Goal: Task Accomplishment & Management: Use online tool/utility

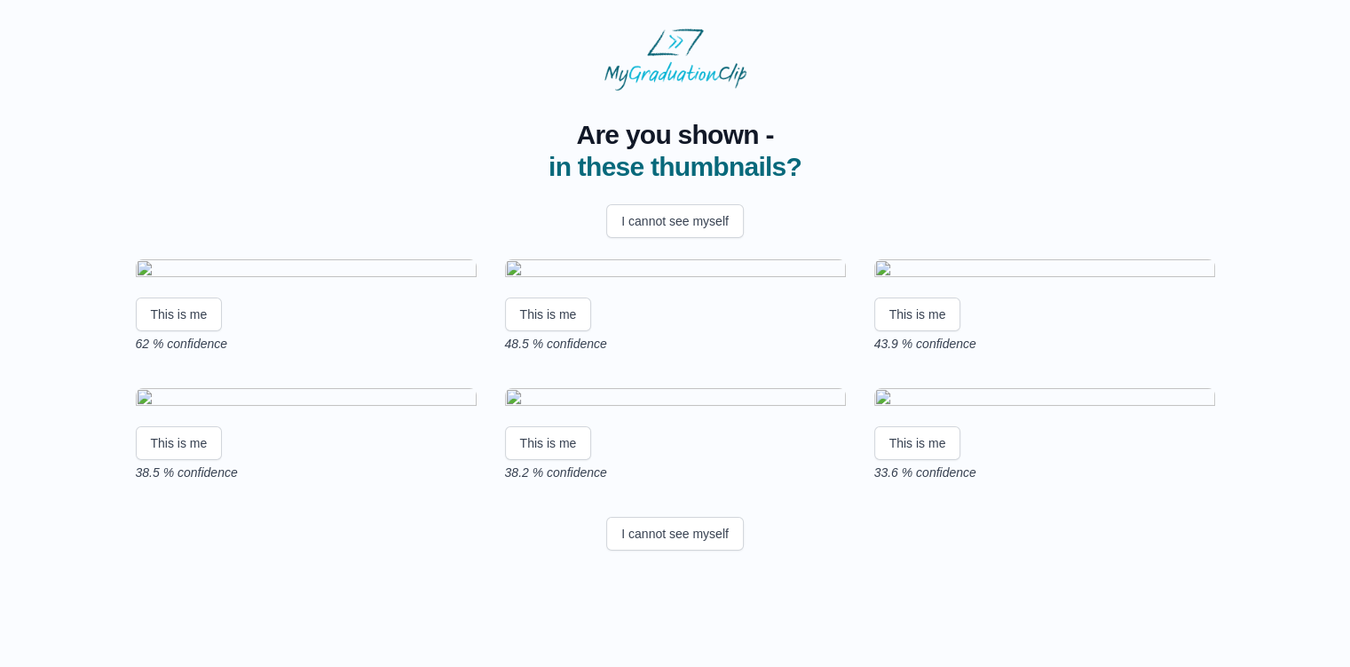
scroll to position [252, 0]
click at [660, 550] on button "I cannot see myself" at bounding box center [675, 534] width 138 height 34
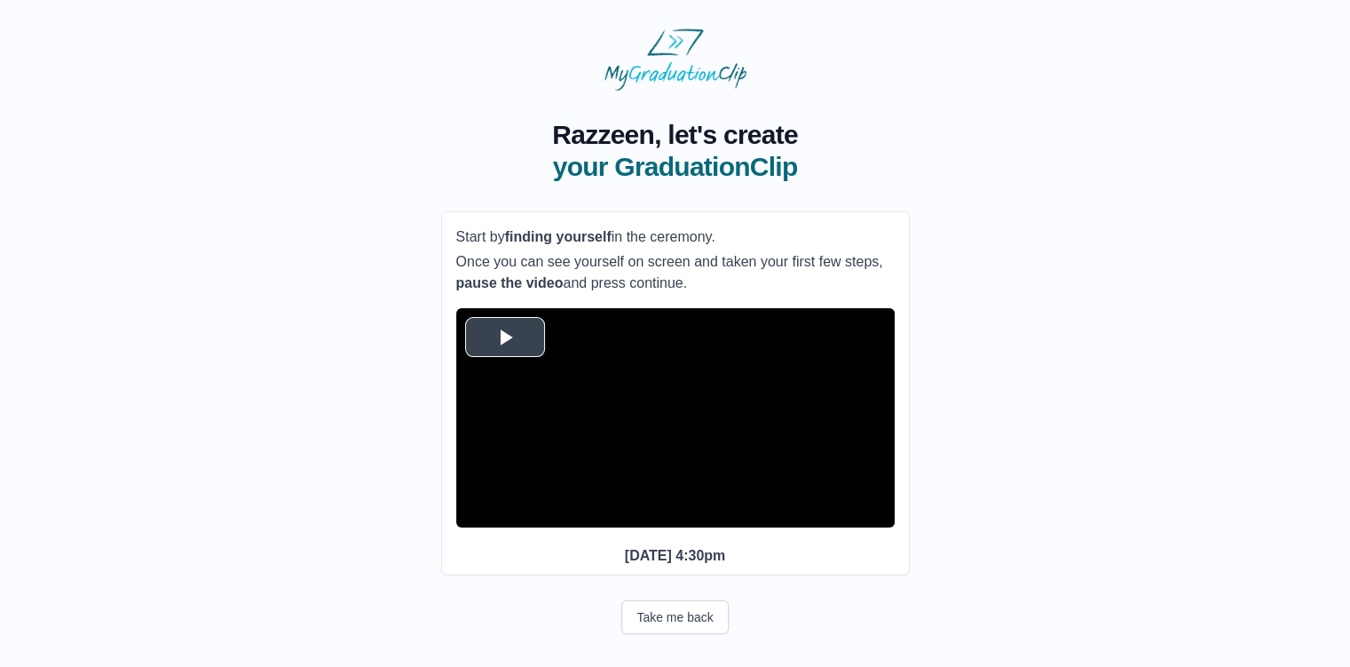
click at [505, 336] on span "Video Player" at bounding box center [505, 336] width 0 height 0
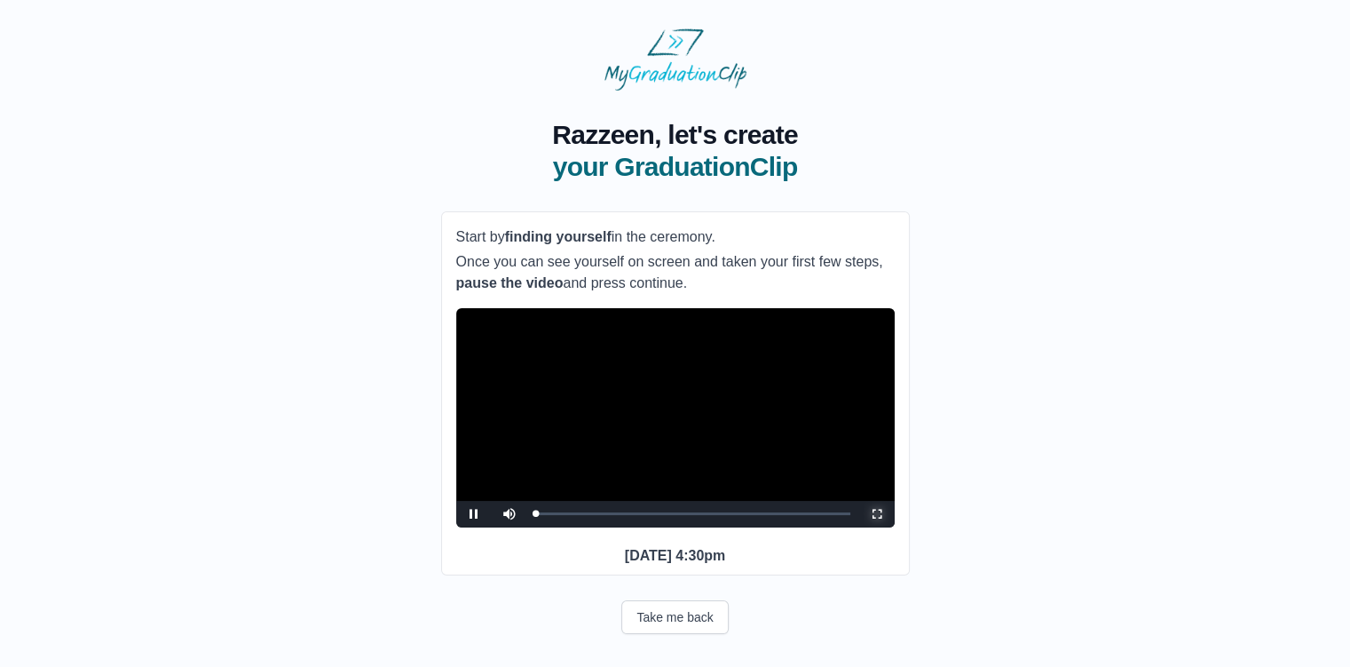
click at [877, 514] on span "Video Player" at bounding box center [877, 514] width 0 height 0
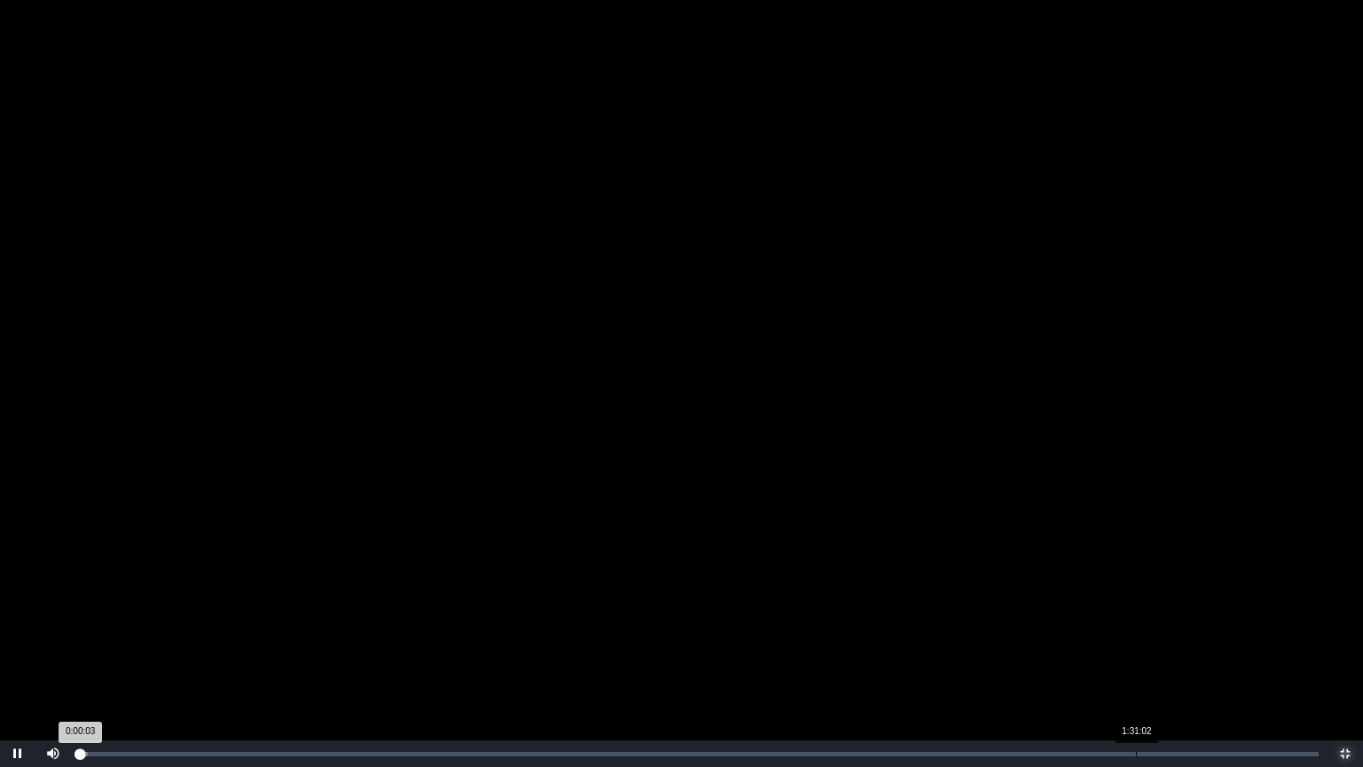
click at [1136, 666] on div "Loaded : 0% 1:31:02 0:00:03 Progress : 0%" at bounding box center [699, 753] width 1257 height 27
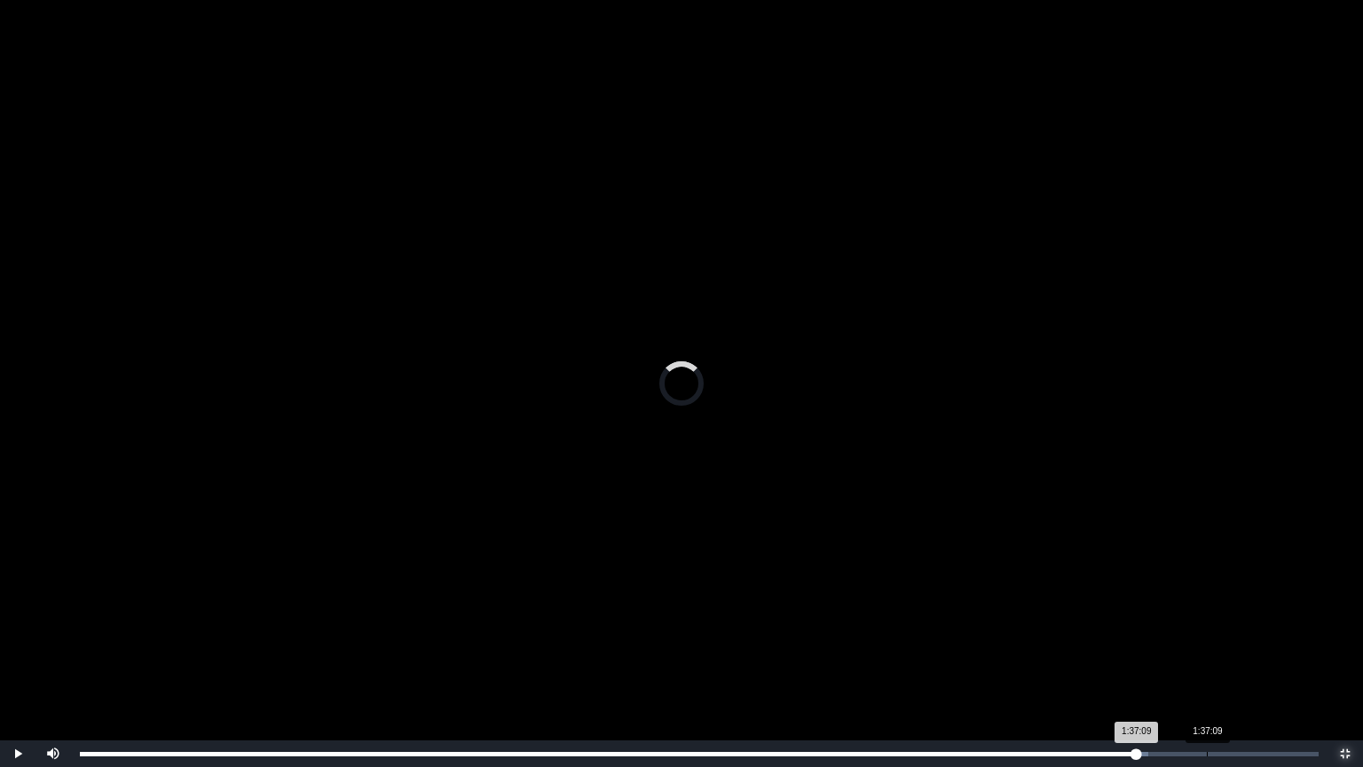
click at [1207, 666] on div "Loaded : 0% 1:37:09 1:37:09 Progress : 0%" at bounding box center [699, 753] width 1257 height 27
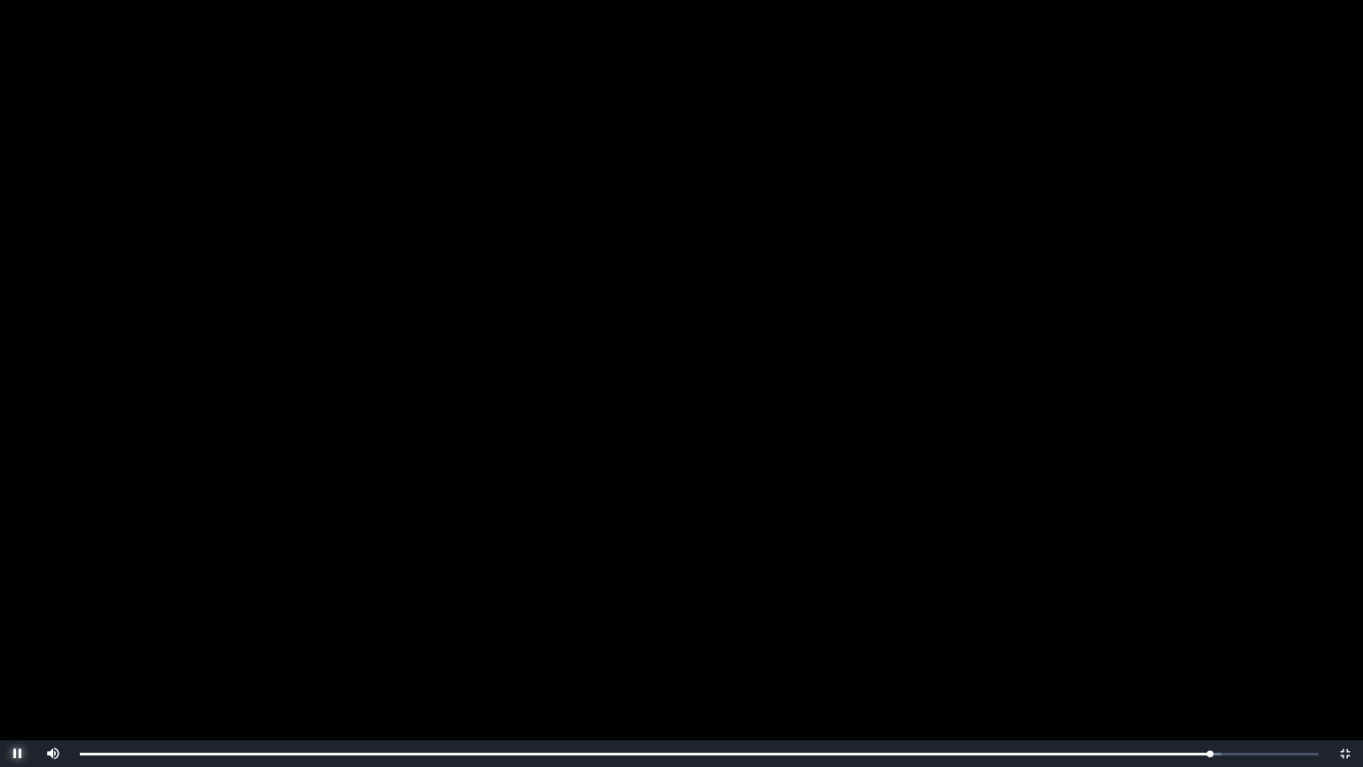
click at [18, 666] on span "Video Player" at bounding box center [18, 754] width 0 height 0
click at [1346, 666] on span "Video Player" at bounding box center [1346, 754] width 0 height 0
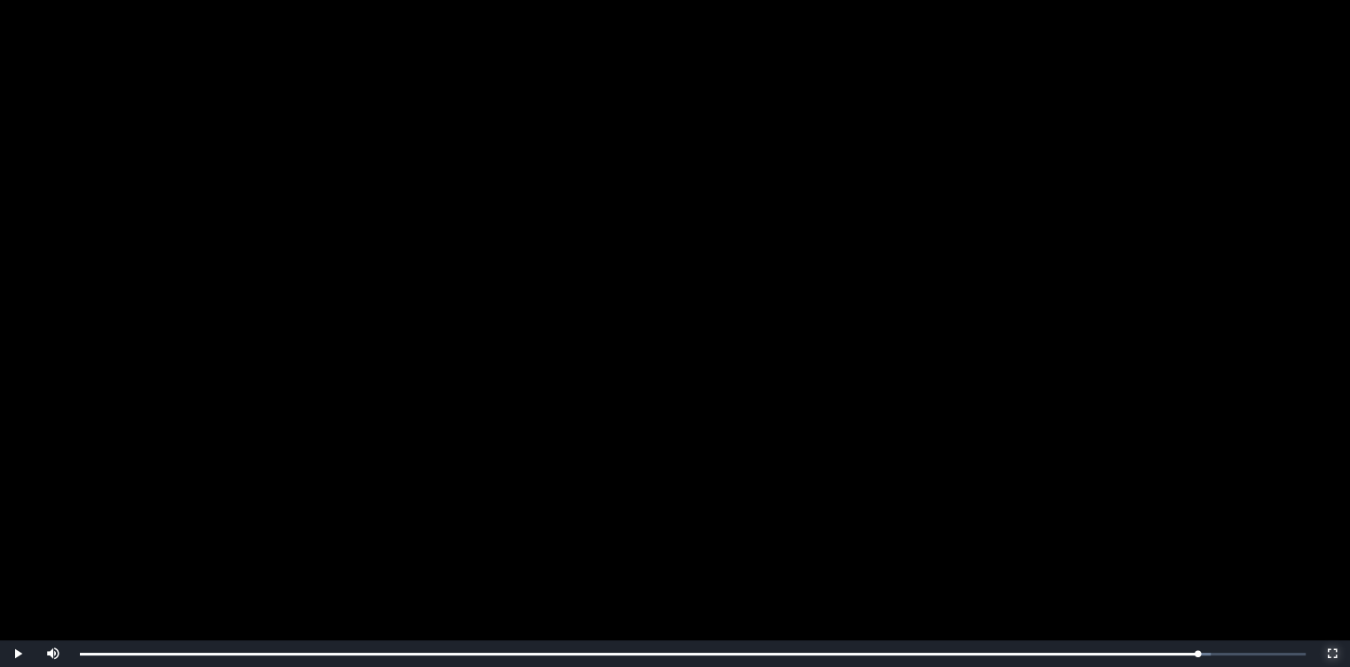
scroll to position [129, 0]
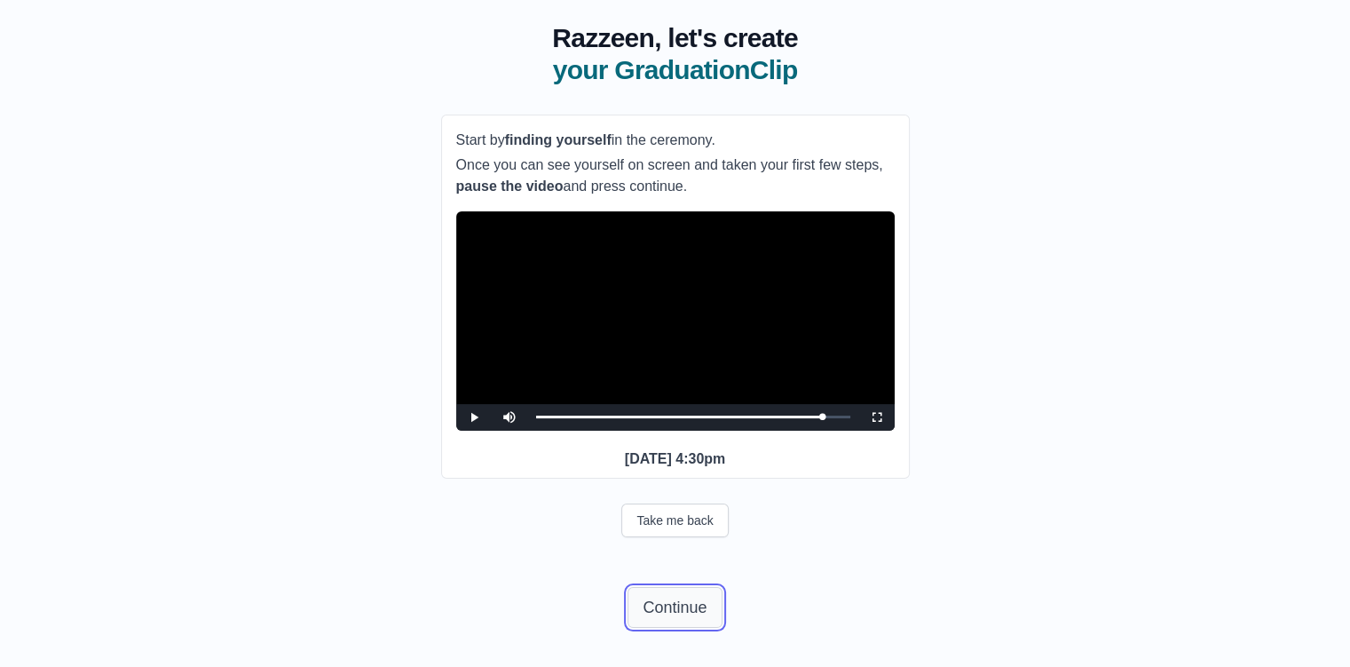
click at [687, 611] on button "Continue" at bounding box center [675, 607] width 94 height 41
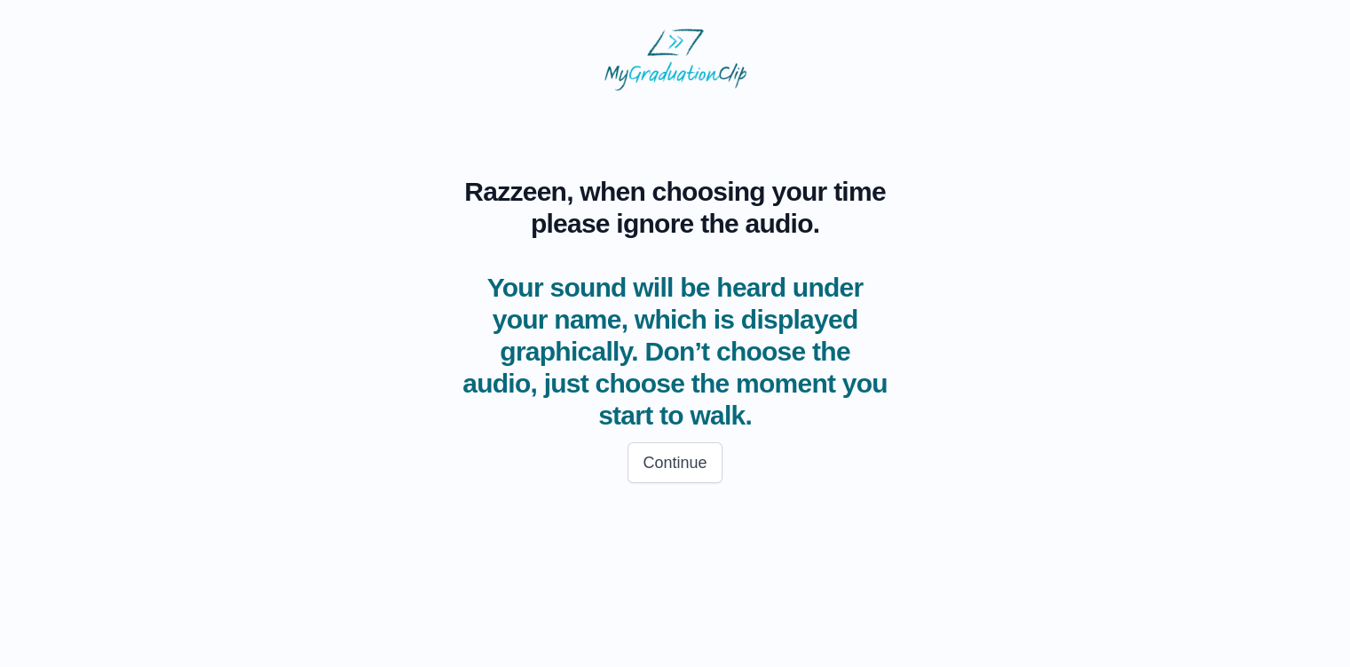
scroll to position [0, 0]
click at [696, 470] on button "Continue" at bounding box center [682, 462] width 94 height 41
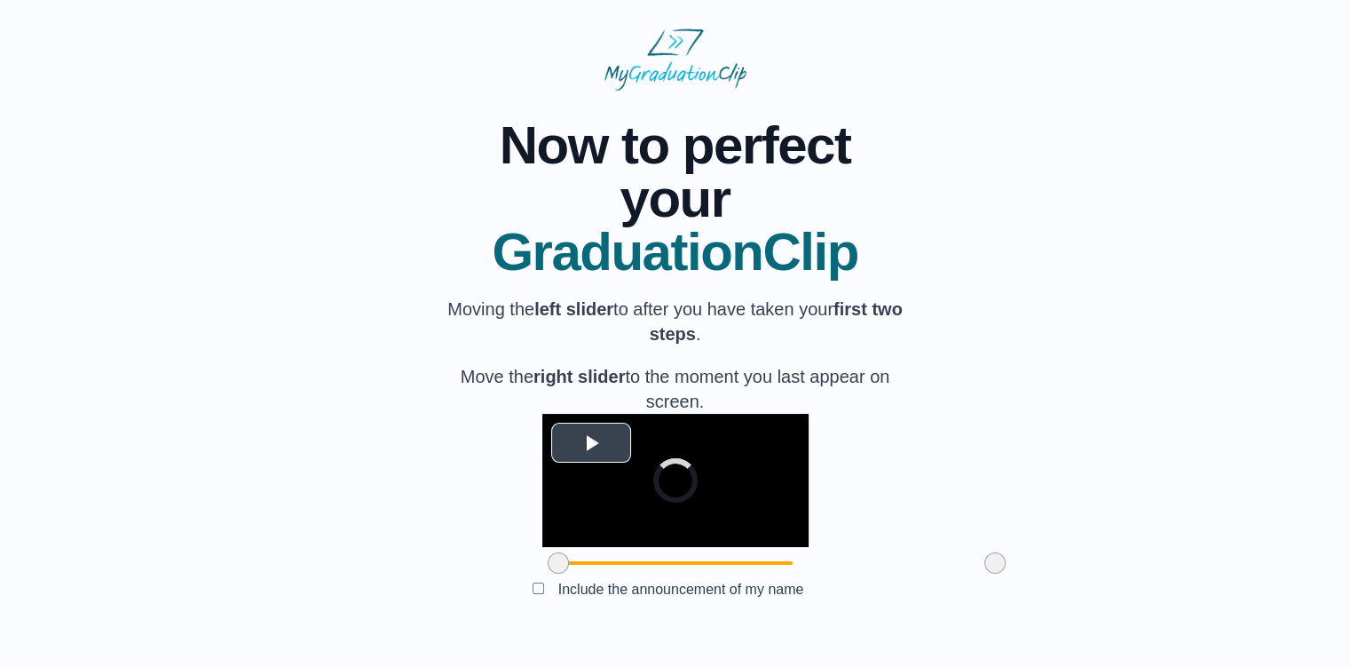
scroll to position [125, 0]
click at [591, 442] on span "Video Player" at bounding box center [591, 442] width 0 height 0
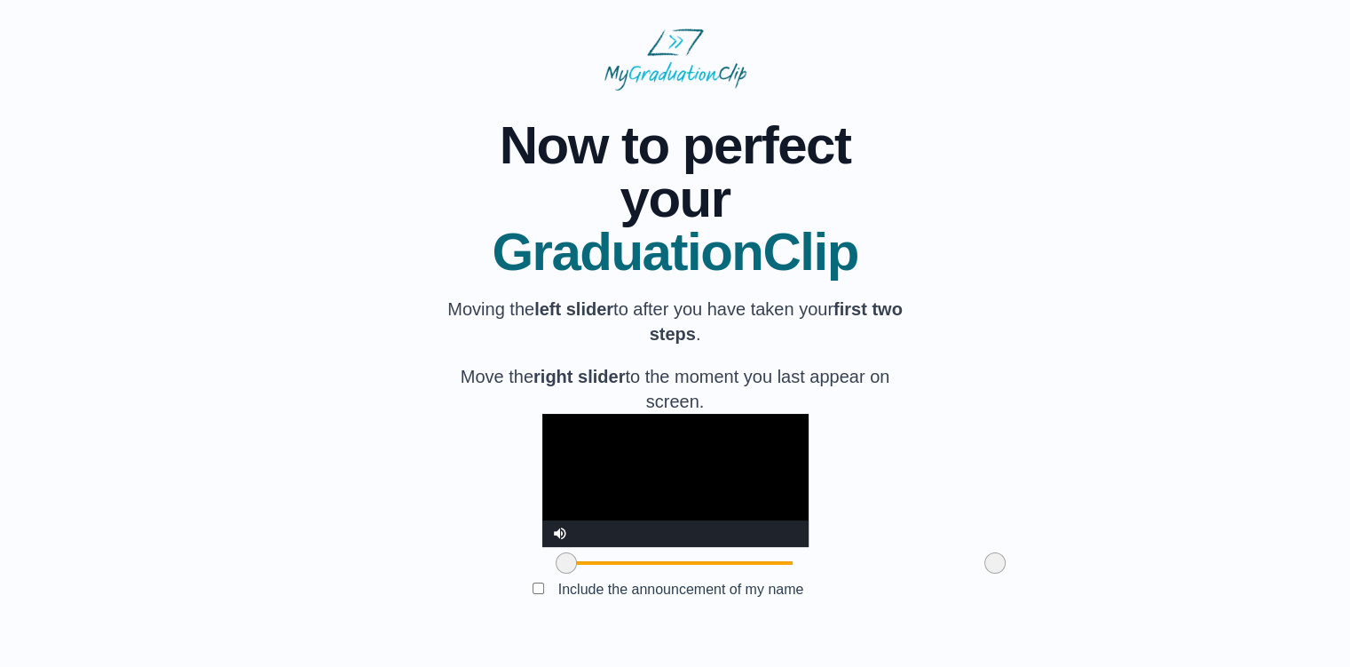
click at [556, 570] on span at bounding box center [566, 562] width 21 height 21
drag, startPoint x: 462, startPoint y: 570, endPoint x: 552, endPoint y: 571, distance: 90.5
click at [646, 571] on span at bounding box center [656, 562] width 21 height 21
click at [636, 422] on video "Video Player" at bounding box center [675, 480] width 266 height 133
drag, startPoint x: 895, startPoint y: 569, endPoint x: 920, endPoint y: 581, distance: 27.4
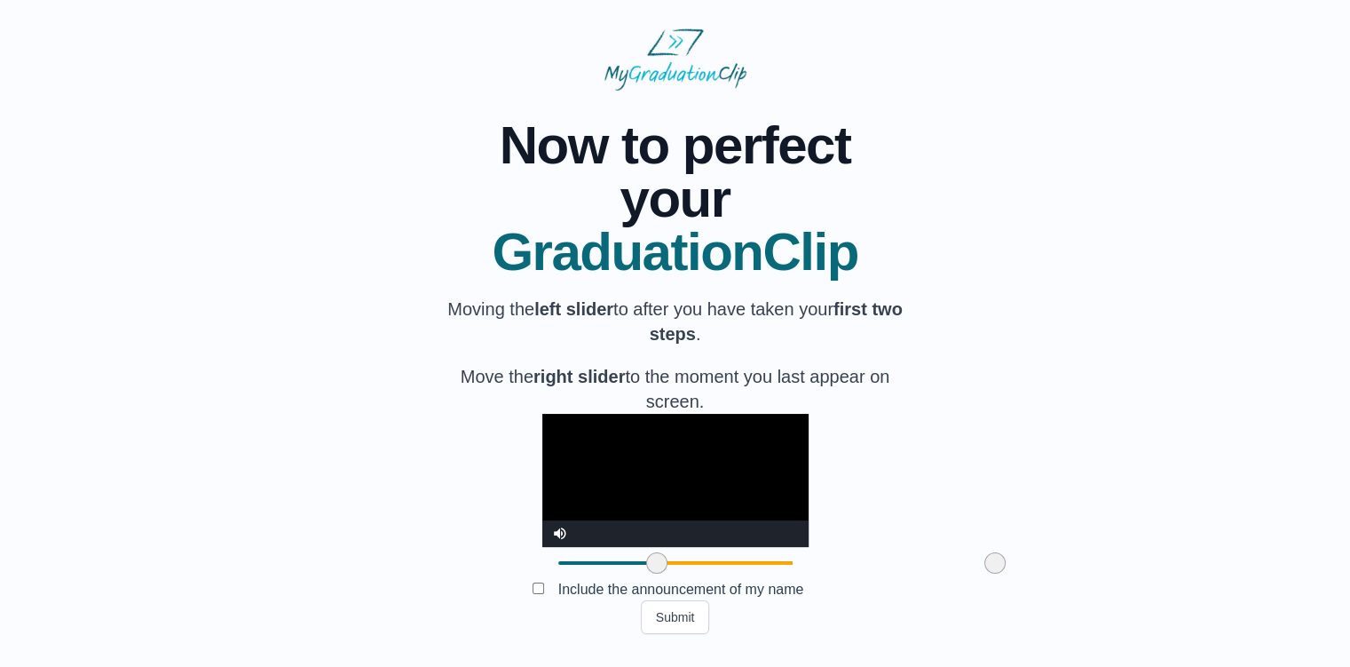
click at [920, 581] on div "**********" at bounding box center [674, 362] width 1293 height 543
click at [713, 427] on video "Video Player" at bounding box center [675, 480] width 266 height 133
click at [714, 427] on video "Video Player" at bounding box center [675, 480] width 266 height 133
click at [703, 425] on video "Video Player" at bounding box center [675, 480] width 266 height 133
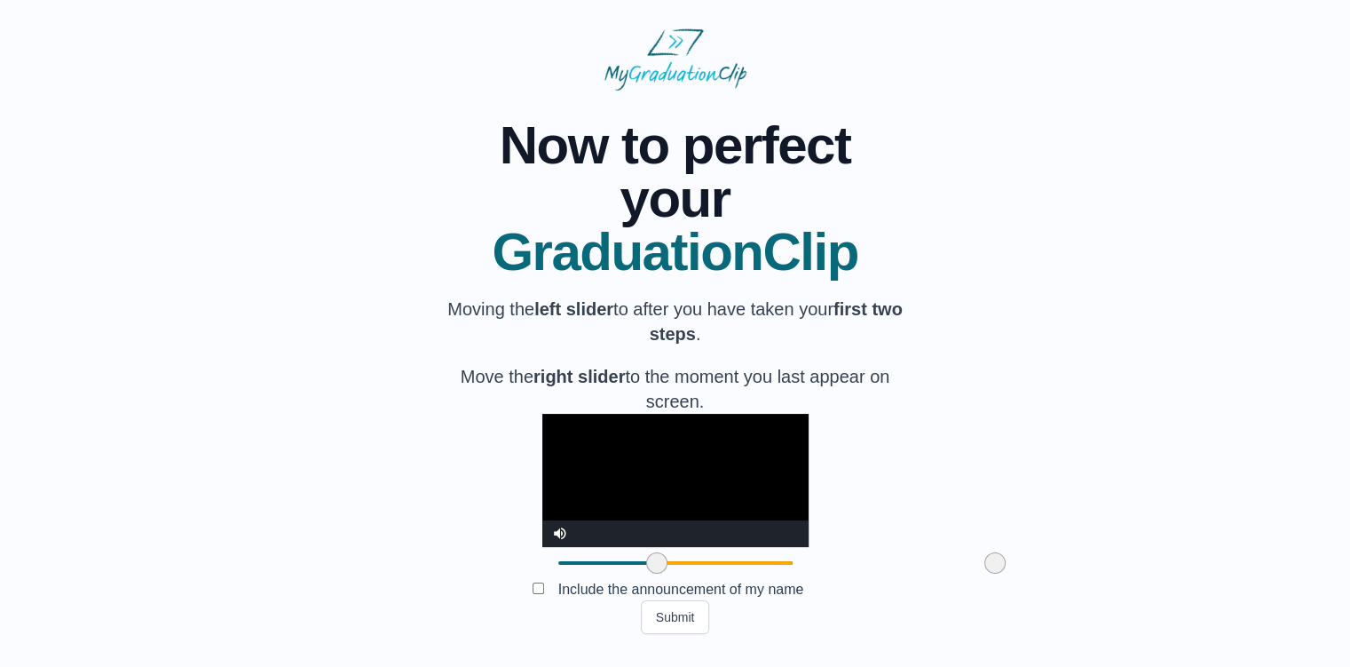
click at [721, 446] on video "Video Player" at bounding box center [675, 480] width 266 height 133
click at [982, 568] on span at bounding box center [992, 562] width 21 height 21
click at [799, 425] on video "Video Player" at bounding box center [675, 480] width 266 height 133
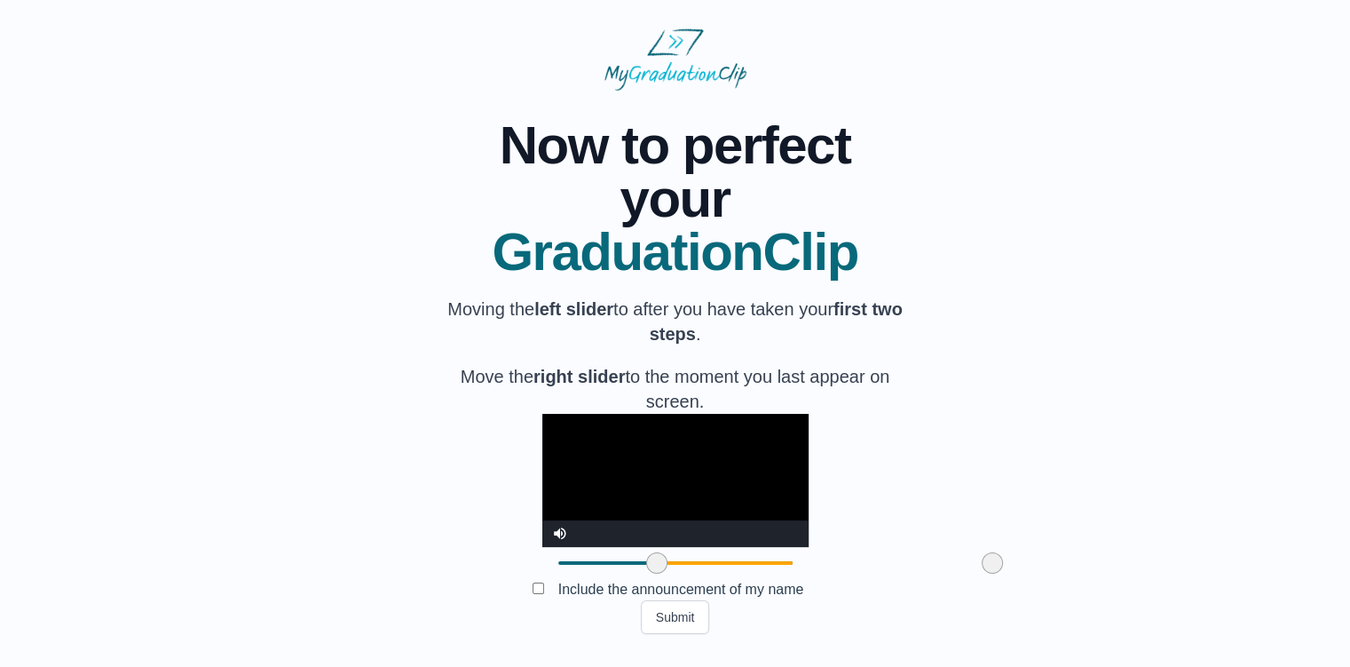
click at [799, 423] on video "Video Player" at bounding box center [675, 480] width 266 height 133
click at [628, 457] on video "Video Player" at bounding box center [675, 480] width 266 height 133
drag, startPoint x: 552, startPoint y: 563, endPoint x: 597, endPoint y: 578, distance: 47.7
click at [686, 578] on div at bounding box center [702, 563] width 32 height 32
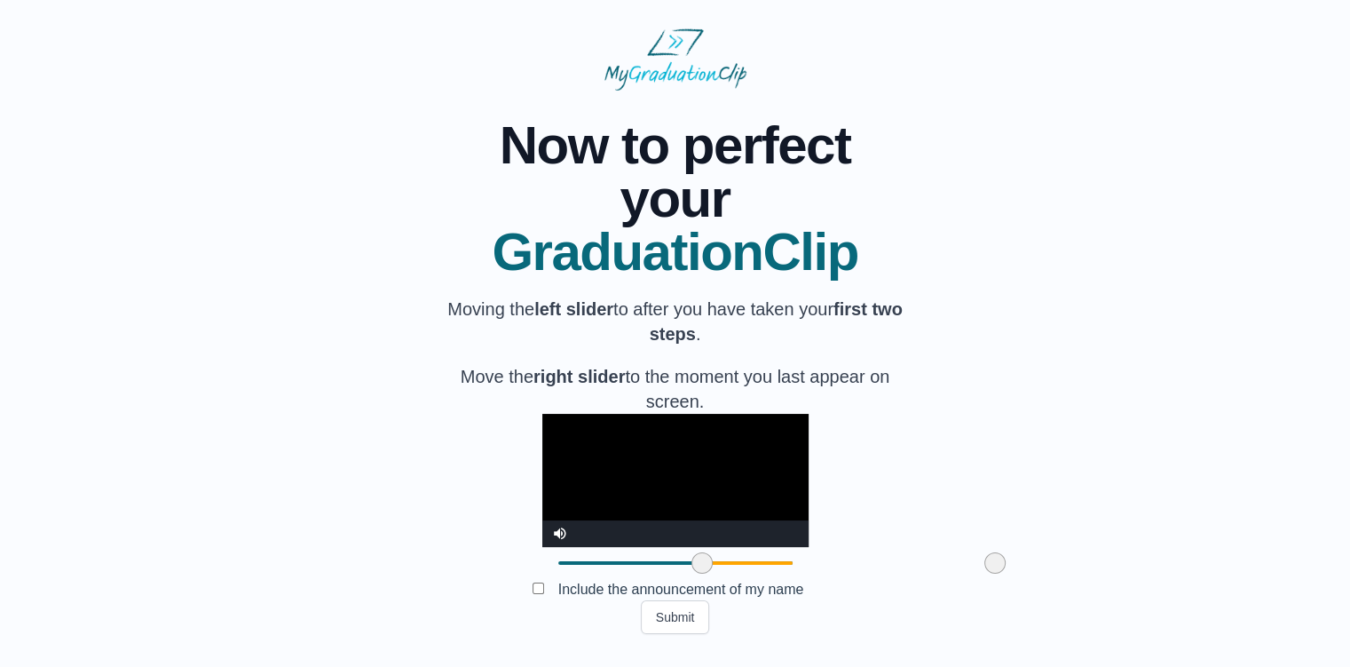
drag, startPoint x: 896, startPoint y: 564, endPoint x: 930, endPoint y: 547, distance: 38.5
click at [933, 555] on div "**********" at bounding box center [674, 362] width 1293 height 543
click at [795, 414] on video "Video Player" at bounding box center [675, 480] width 266 height 133
click at [542, 414] on video "Video Player" at bounding box center [675, 480] width 266 height 133
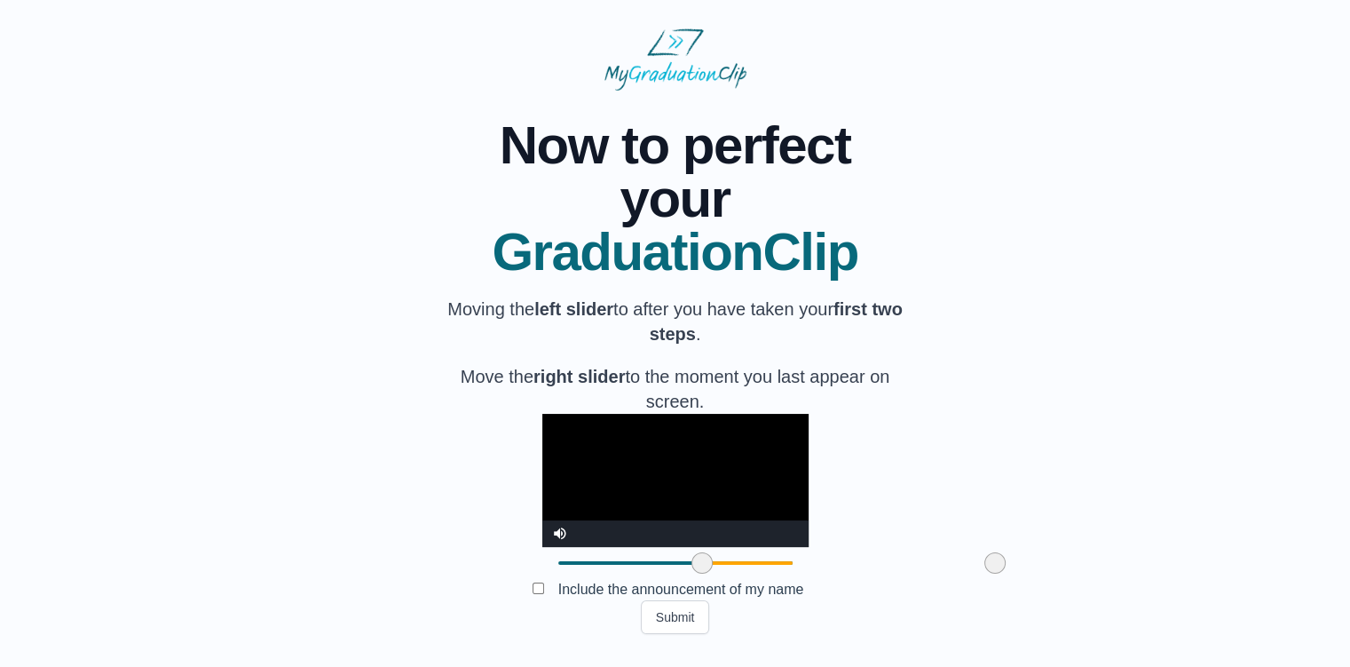
click at [542, 414] on video "Video Player" at bounding box center [675, 480] width 266 height 133
click at [798, 437] on video "Video Player" at bounding box center [675, 480] width 266 height 133
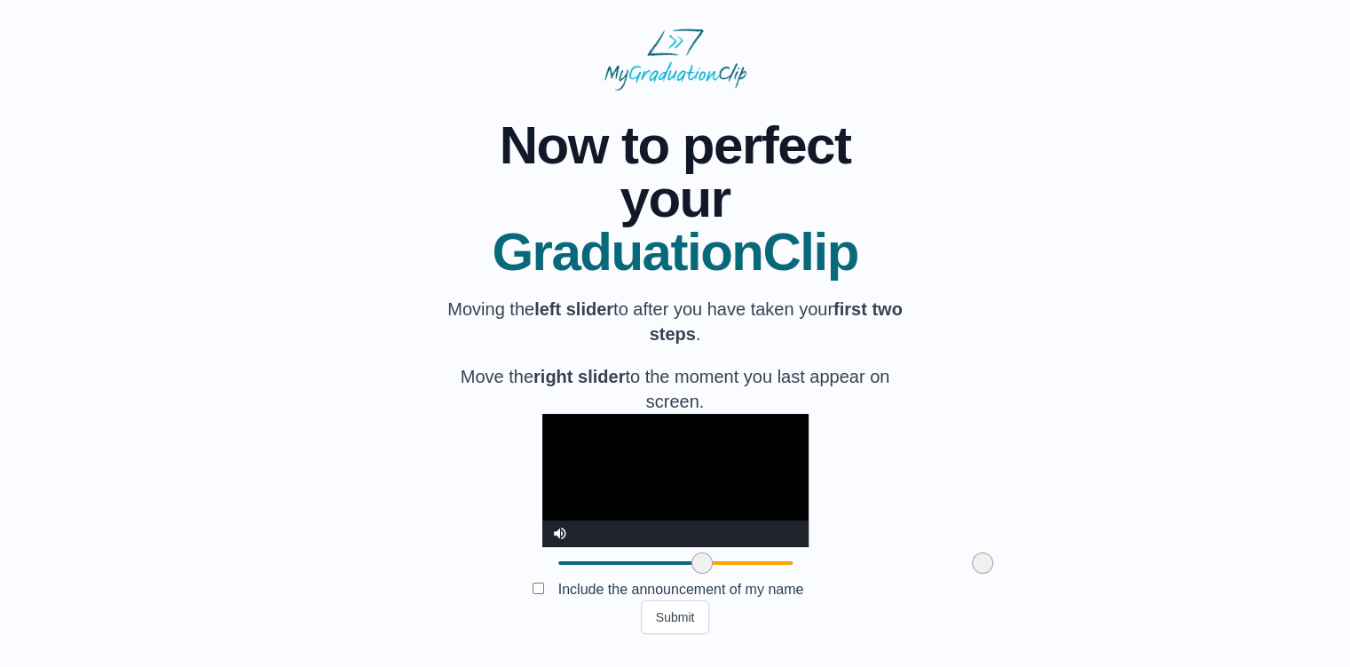
drag, startPoint x: 889, startPoint y: 567, endPoint x: 876, endPoint y: 566, distance: 13.3
click at [972, 566] on span at bounding box center [982, 562] width 21 height 21
click at [977, 571] on span at bounding box center [987, 562] width 21 height 21
click at [984, 573] on span at bounding box center [994, 562] width 21 height 21
click at [978, 567] on span at bounding box center [988, 562] width 21 height 21
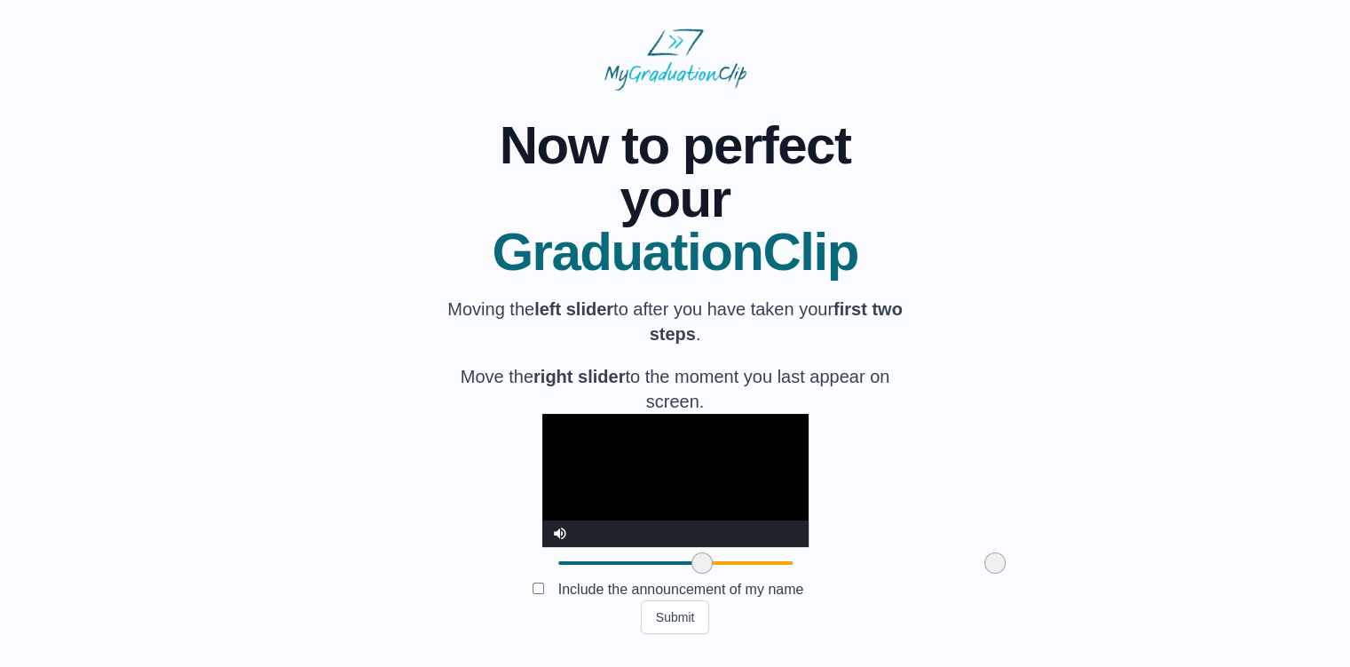
drag, startPoint x: 890, startPoint y: 567, endPoint x: 903, endPoint y: 569, distance: 12.6
click at [984, 569] on span at bounding box center [994, 562] width 21 height 21
click at [714, 418] on video "Video Player" at bounding box center [675, 480] width 266 height 133
click at [730, 431] on video "Video Player" at bounding box center [675, 480] width 266 height 133
click at [982, 565] on span at bounding box center [992, 562] width 21 height 21
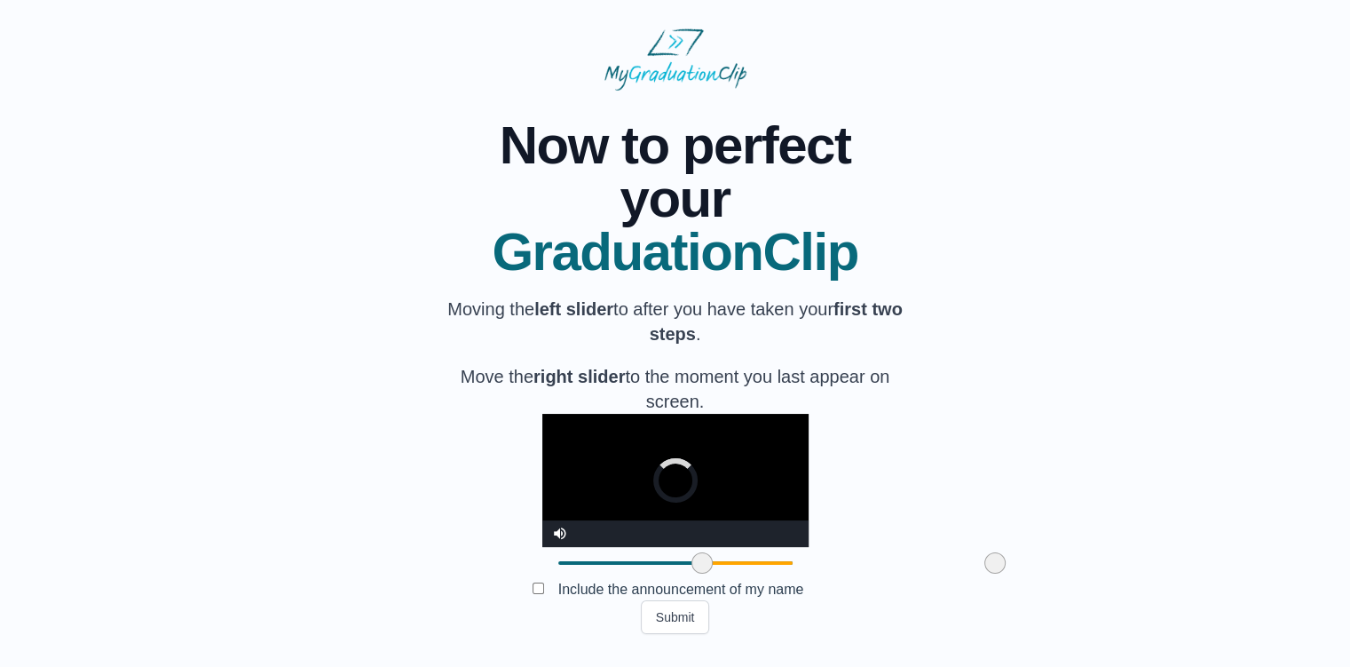
drag, startPoint x: 886, startPoint y: 565, endPoint x: 902, endPoint y: 571, distance: 16.8
click at [984, 571] on span at bounding box center [994, 562] width 21 height 21
click at [572, 457] on video "Video Player" at bounding box center [675, 480] width 266 height 133
click at [682, 425] on video "Video Player" at bounding box center [675, 480] width 266 height 133
click at [682, 426] on video "Video Player" at bounding box center [675, 480] width 266 height 133
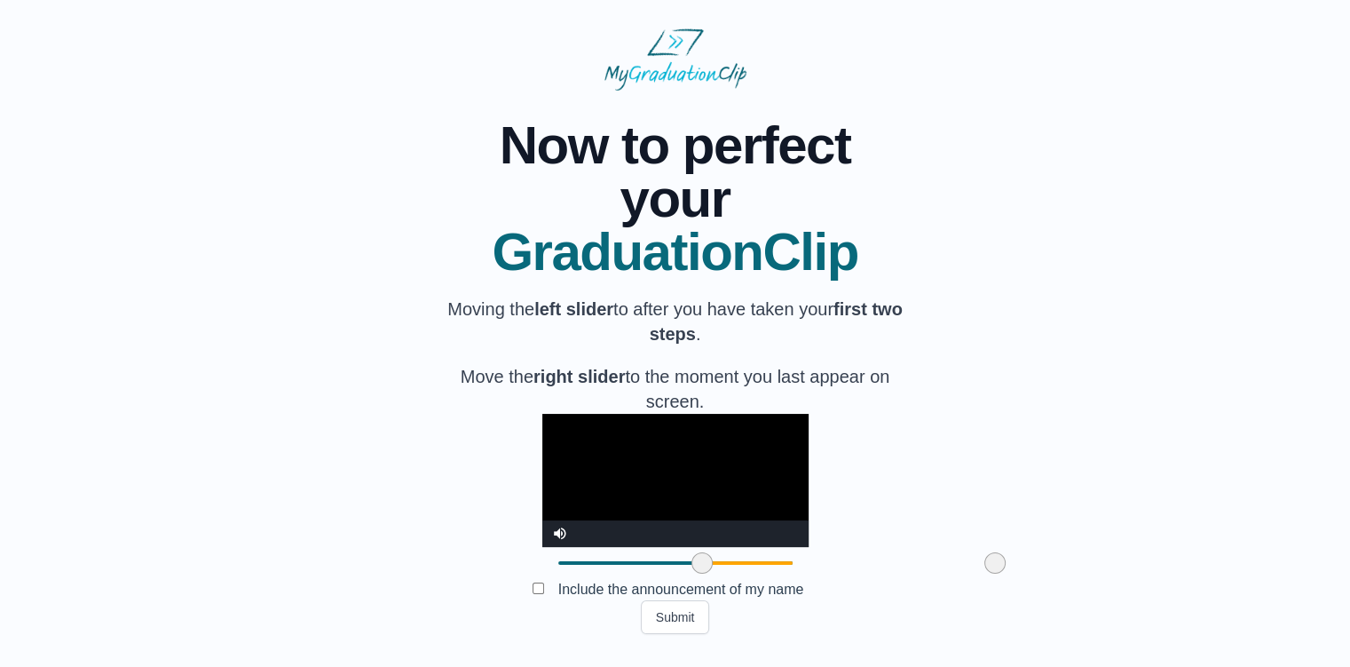
click at [683, 427] on video "Video Player" at bounding box center [675, 480] width 266 height 133
click at [983, 564] on span at bounding box center [993, 562] width 21 height 21
click at [809, 488] on video "Video Player" at bounding box center [675, 480] width 266 height 133
click at [699, 422] on video "Video Player" at bounding box center [675, 480] width 266 height 133
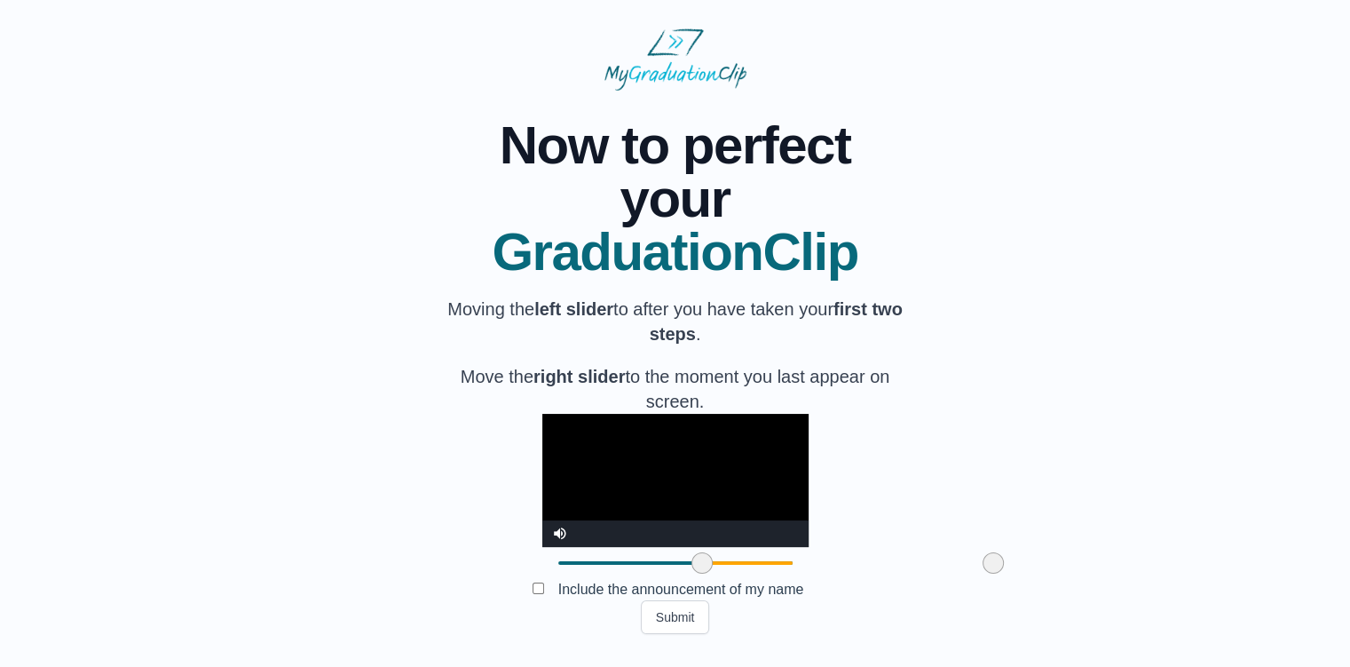
click at [699, 423] on video "Video Player" at bounding box center [675, 480] width 266 height 133
drag, startPoint x: 894, startPoint y: 568, endPoint x: 913, endPoint y: 569, distance: 19.5
click at [912, 570] on div "**********" at bounding box center [674, 362] width 1293 height 543
click at [690, 620] on button "Submit" at bounding box center [675, 617] width 69 height 34
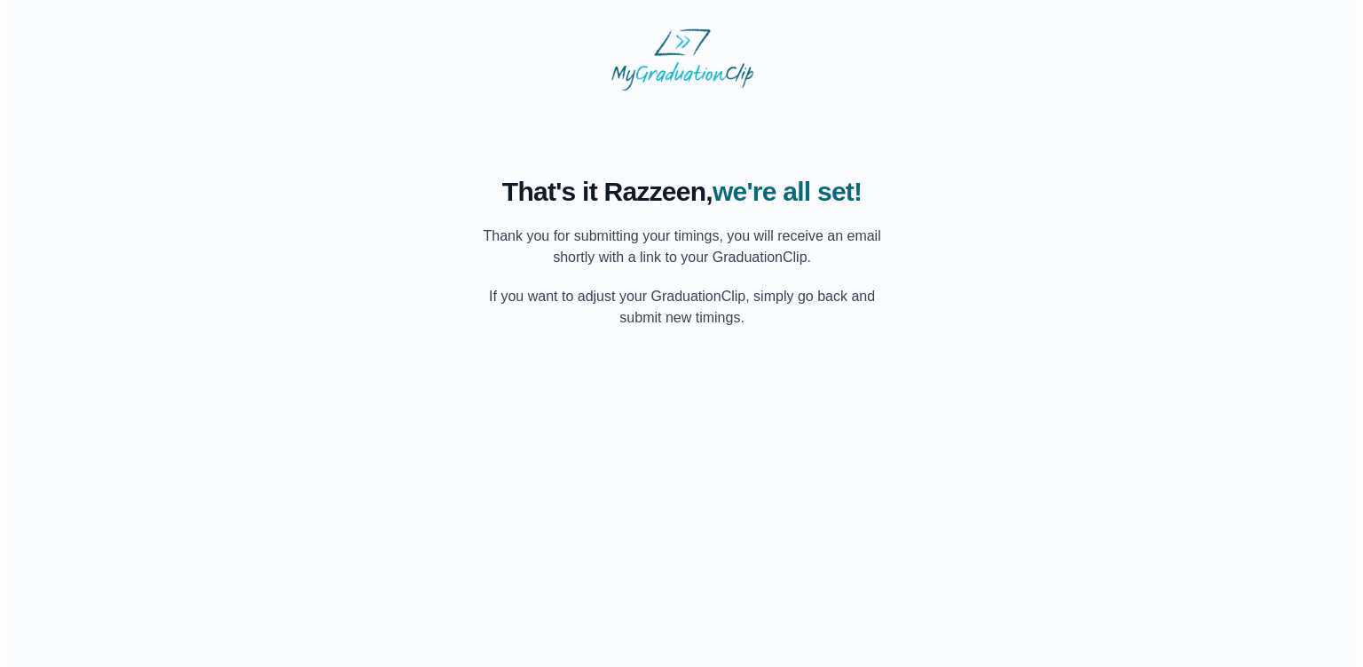
scroll to position [0, 0]
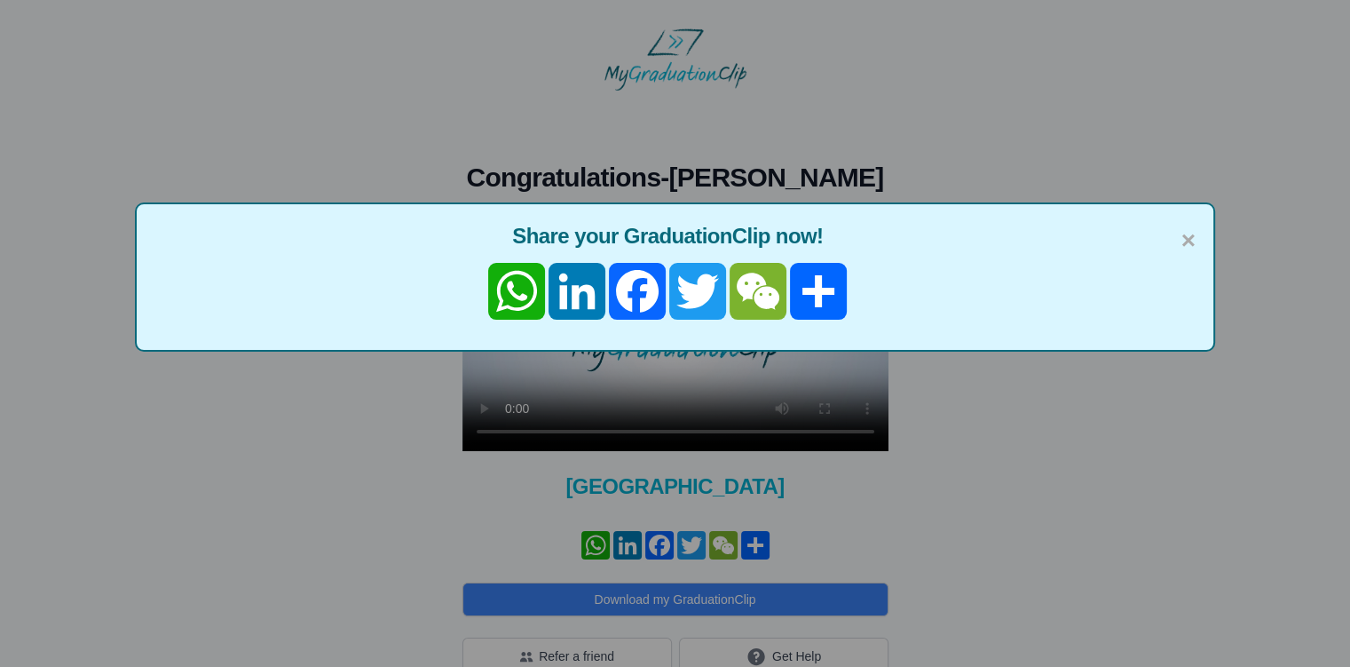
click at [668, 414] on div "× Share your GraduationClip now! WhatsApp LinkedIn Facebook Twitter WeChat Share" at bounding box center [675, 333] width 1350 height 667
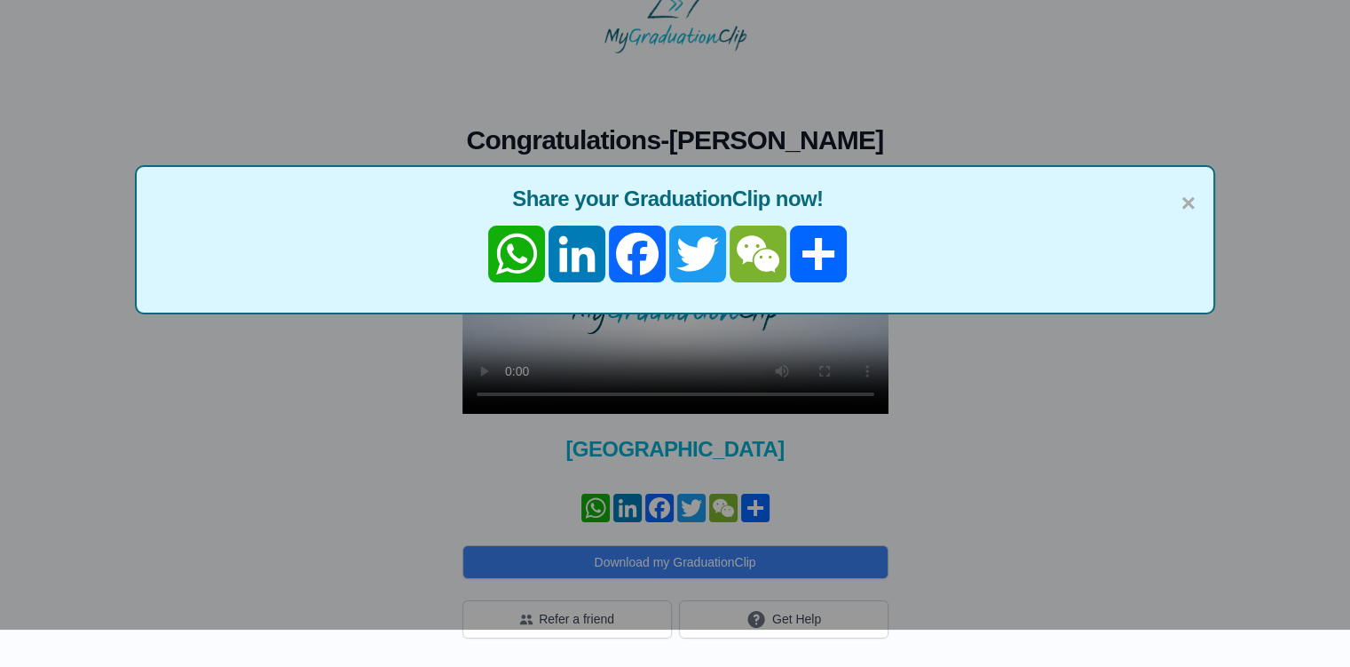
click at [1191, 185] on span "×" at bounding box center [1188, 203] width 14 height 37
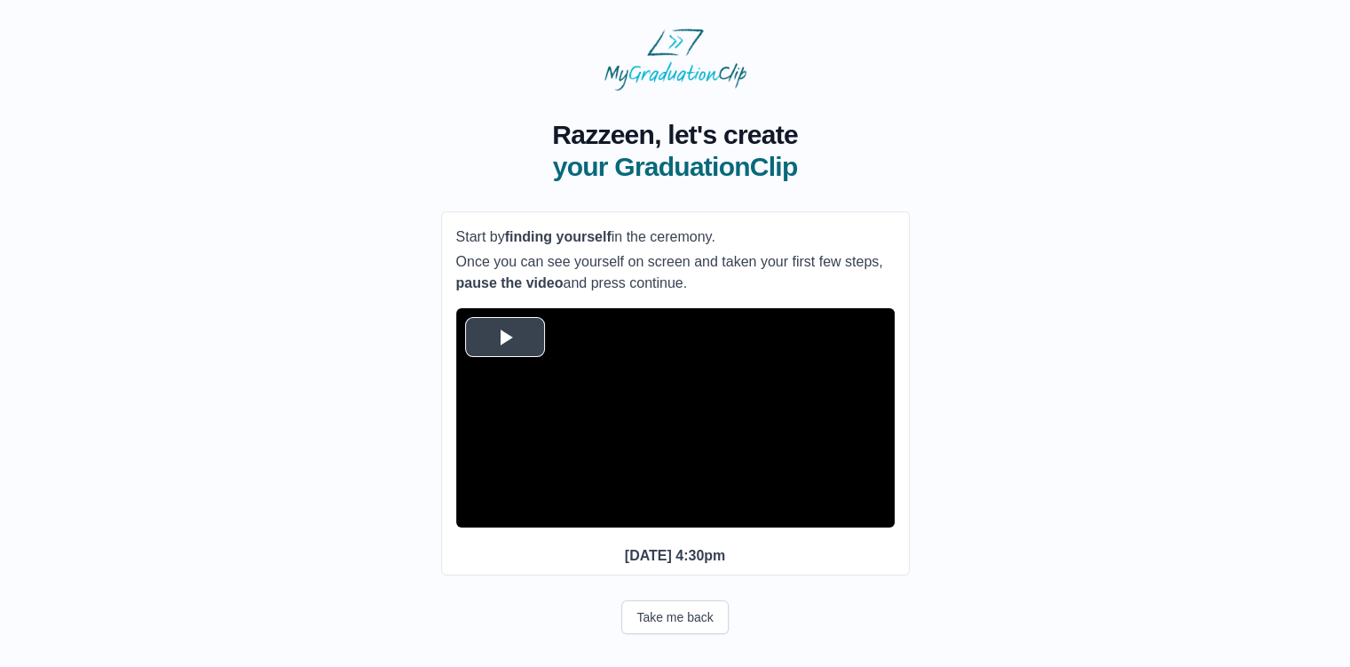
click at [505, 336] on span "Video Player" at bounding box center [505, 336] width 0 height 0
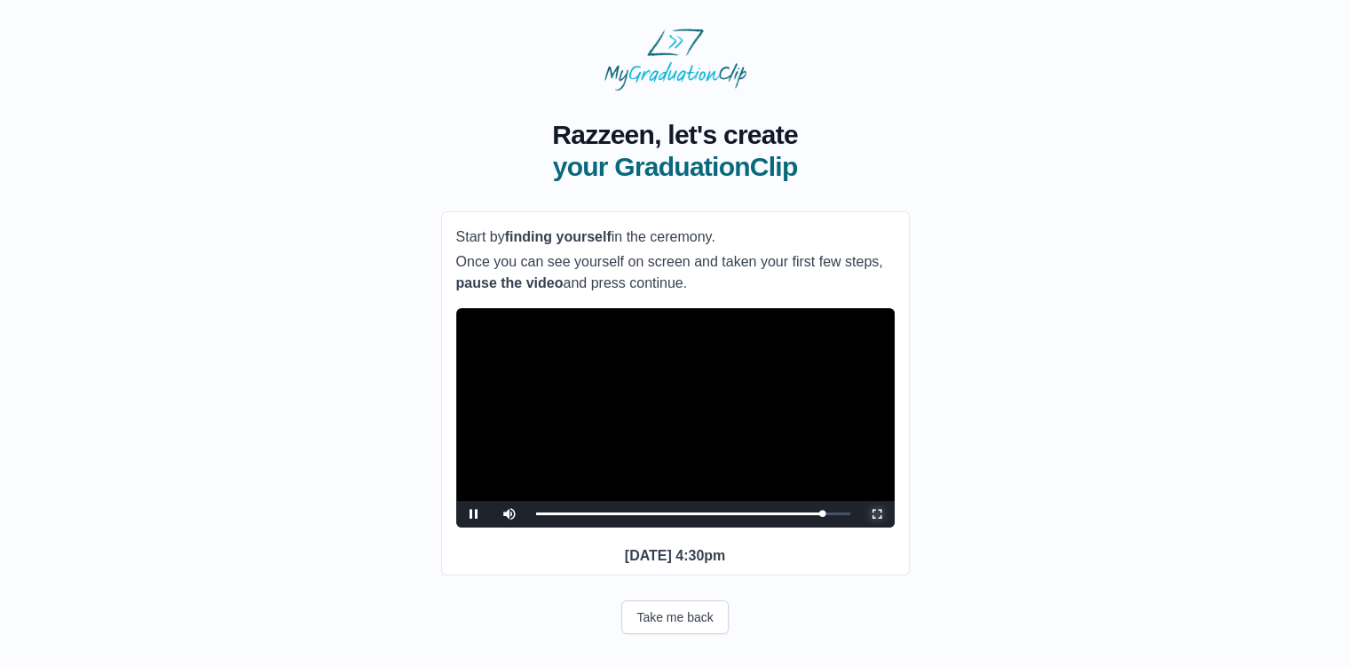
click at [877, 514] on span "Video Player" at bounding box center [877, 514] width 0 height 0
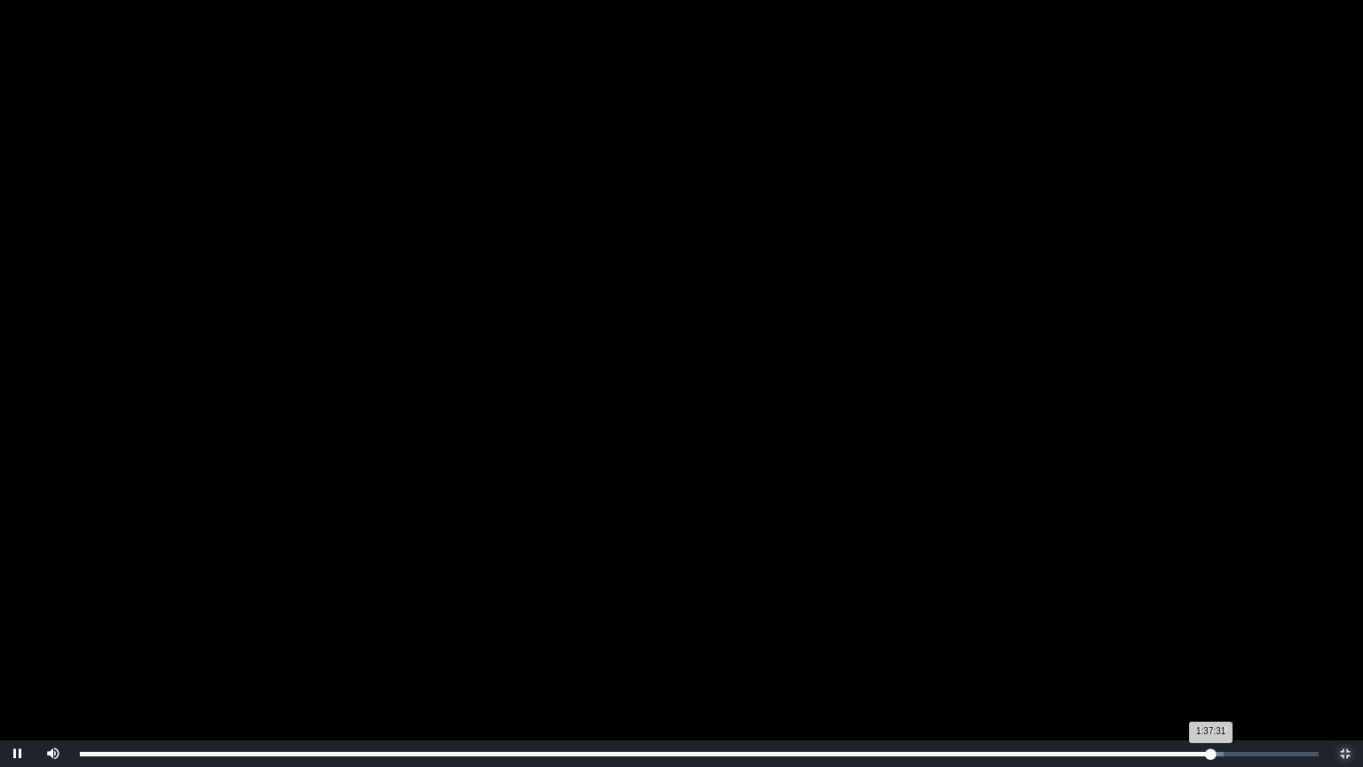
click at [1212, 666] on div "1:37:31 Progress : 0%" at bounding box center [646, 754] width 1132 height 4
click at [1208, 666] on div "1:37:14 Progress : 0%" at bounding box center [646, 754] width 1132 height 4
click at [1209, 666] on div "1:37:16 Progress : 0%" at bounding box center [644, 754] width 1129 height 4
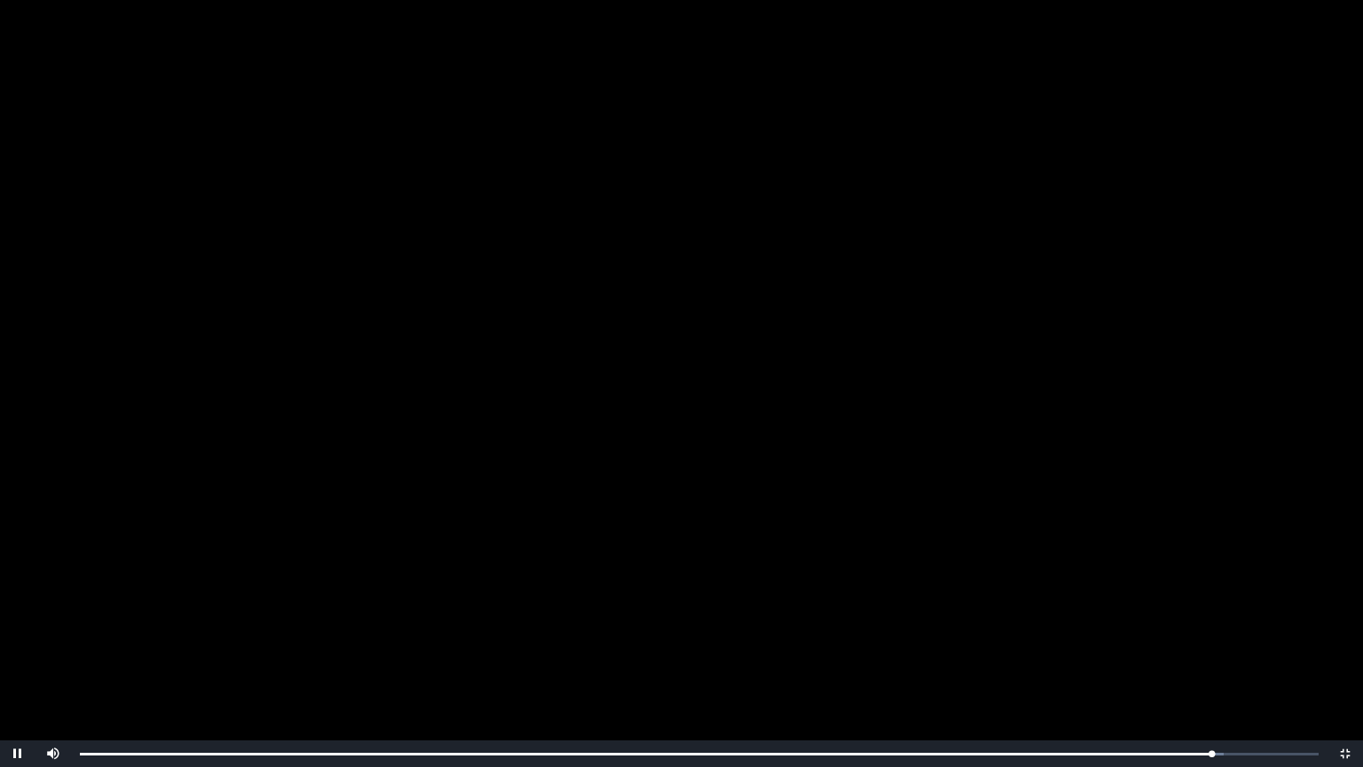
click at [1015, 490] on video "Video Player" at bounding box center [681, 383] width 1363 height 767
click at [1054, 580] on video "Video Player" at bounding box center [681, 383] width 1363 height 767
drag, startPoint x: 966, startPoint y: 446, endPoint x: 894, endPoint y: 460, distance: 73.3
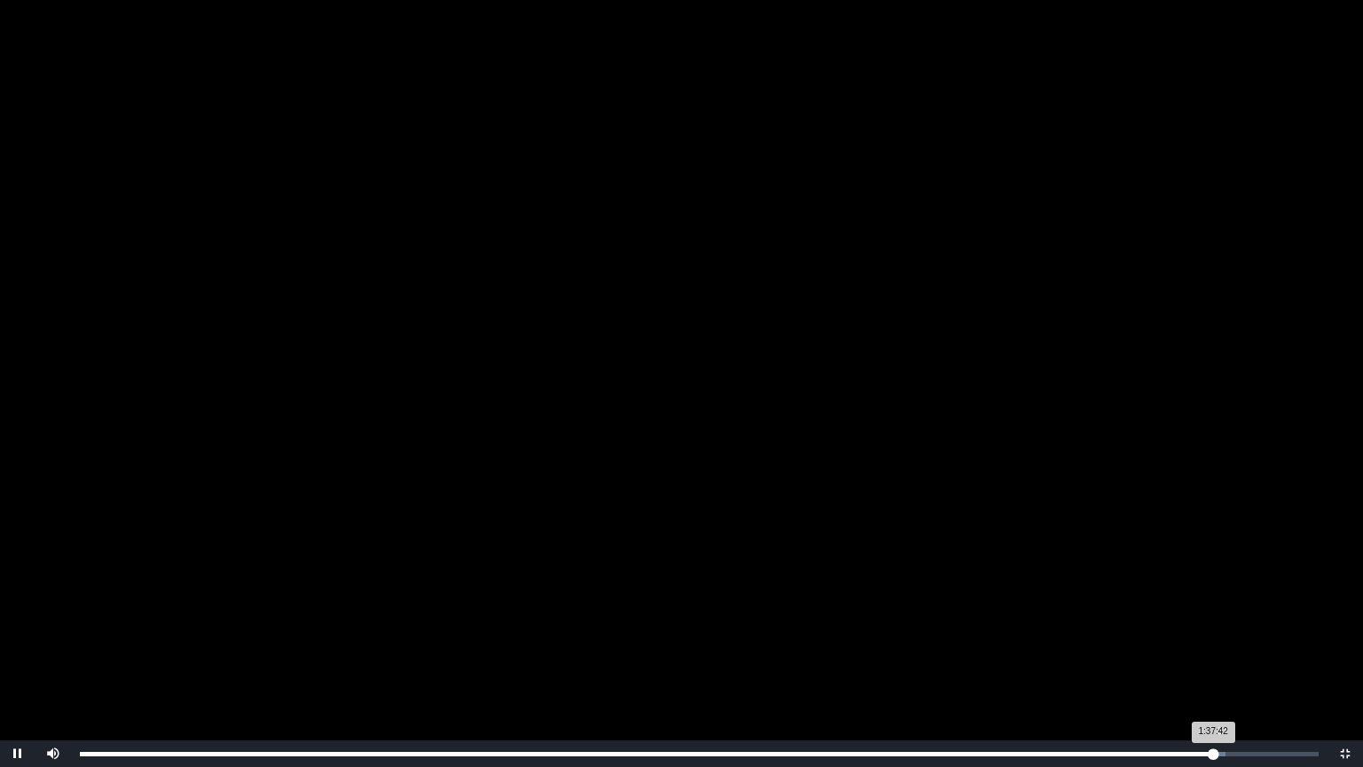
drag, startPoint x: 894, startPoint y: 460, endPoint x: 1209, endPoint y: 754, distance: 430.8
click at [1209, 666] on div "1:37:42 Progress : 0%" at bounding box center [647, 754] width 1134 height 4
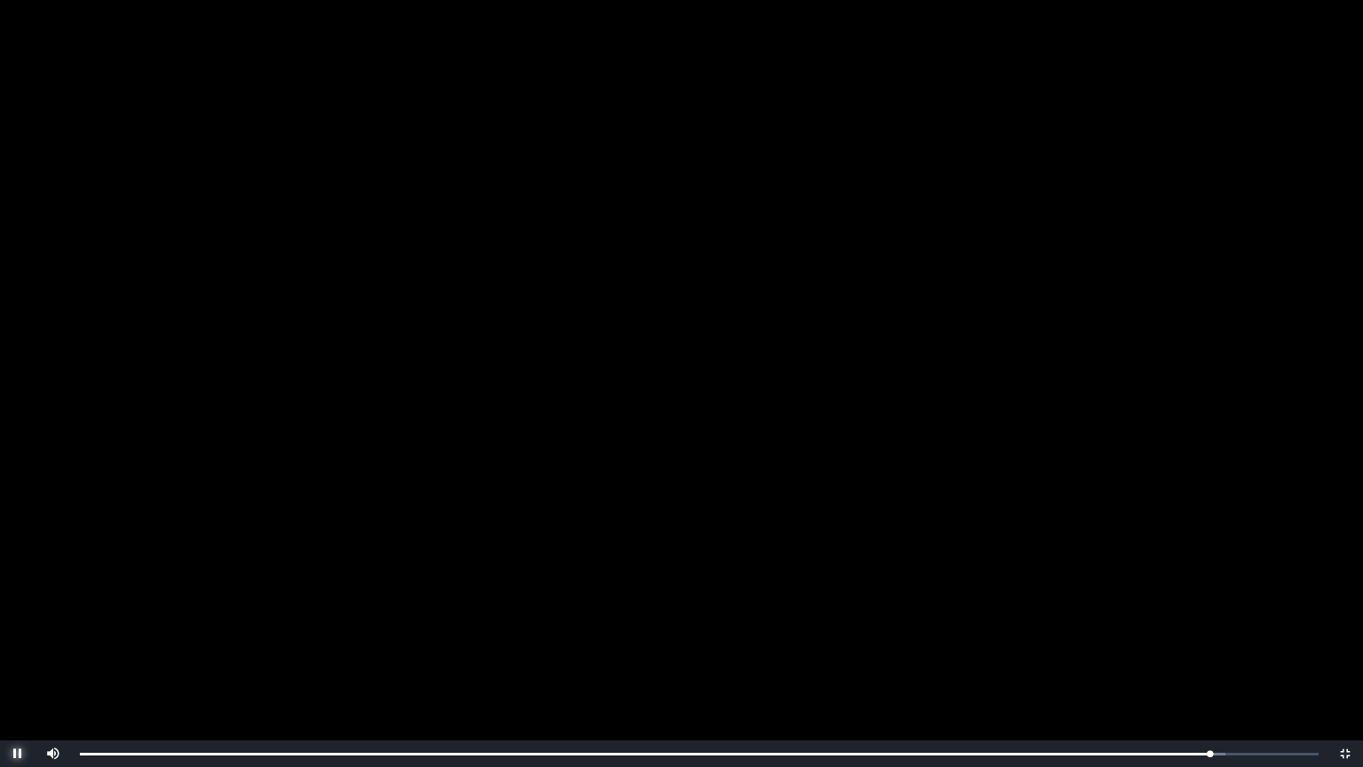
click at [18, 666] on span "Video Player" at bounding box center [18, 754] width 0 height 0
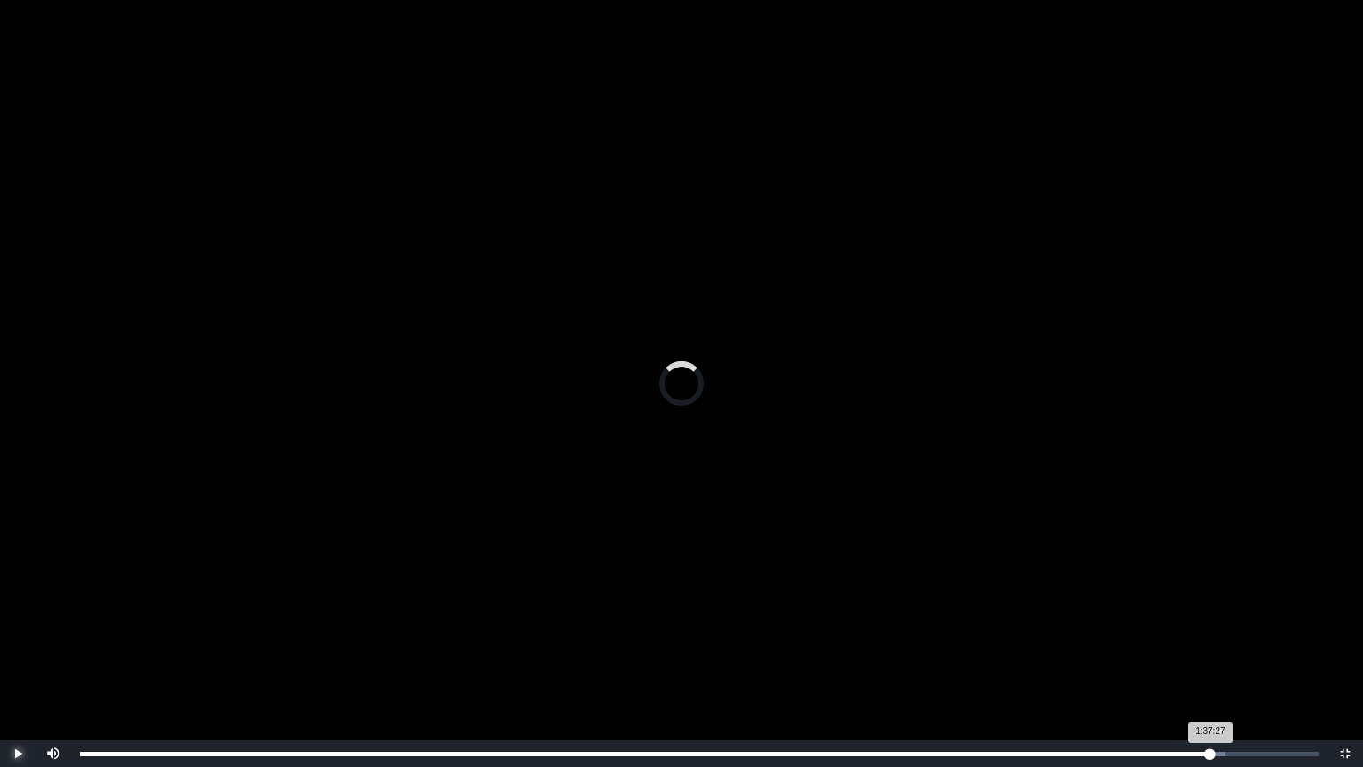
click at [1209, 666] on div "1:37:27 Progress : 0%" at bounding box center [645, 754] width 1131 height 4
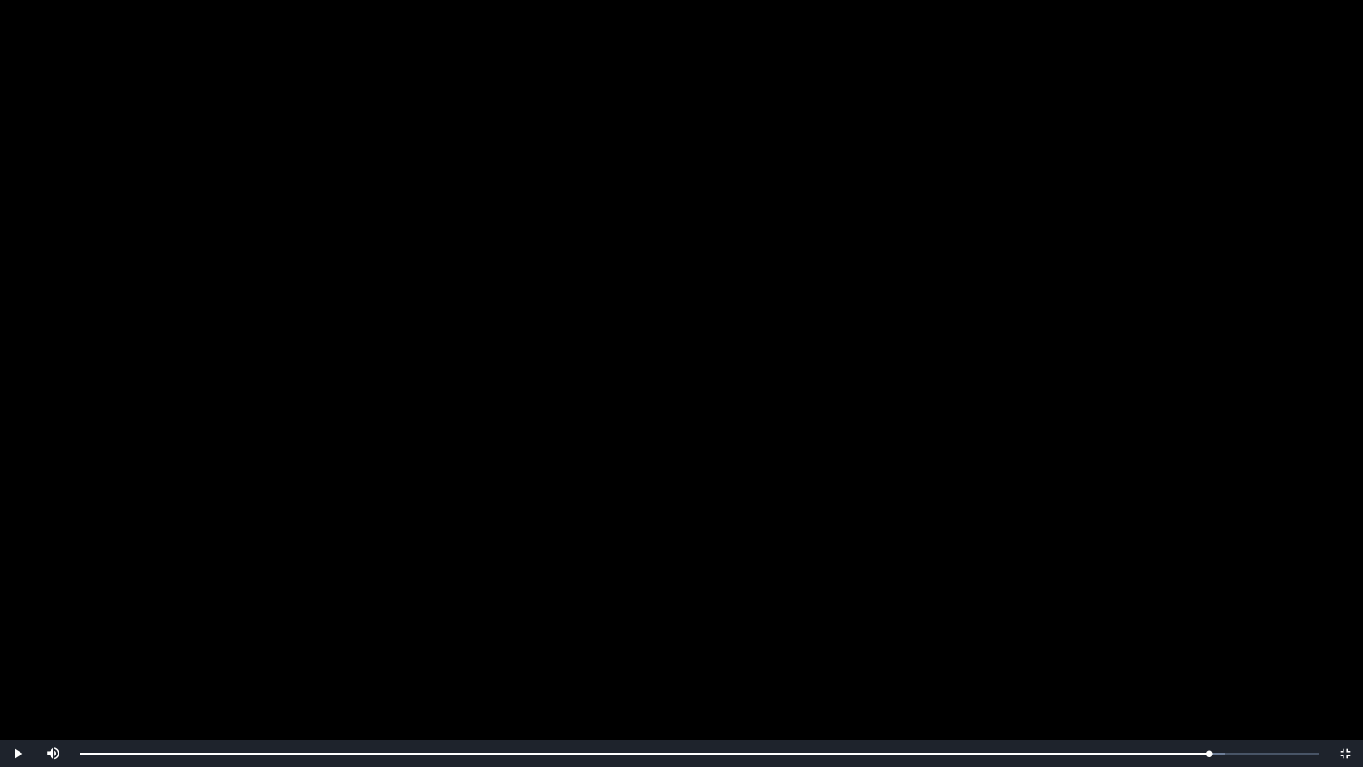
click at [1151, 632] on video "Video Player" at bounding box center [681, 383] width 1363 height 767
click at [640, 473] on video "Video Player" at bounding box center [681, 383] width 1363 height 767
click at [1346, 666] on span "Video Player" at bounding box center [1346, 754] width 0 height 0
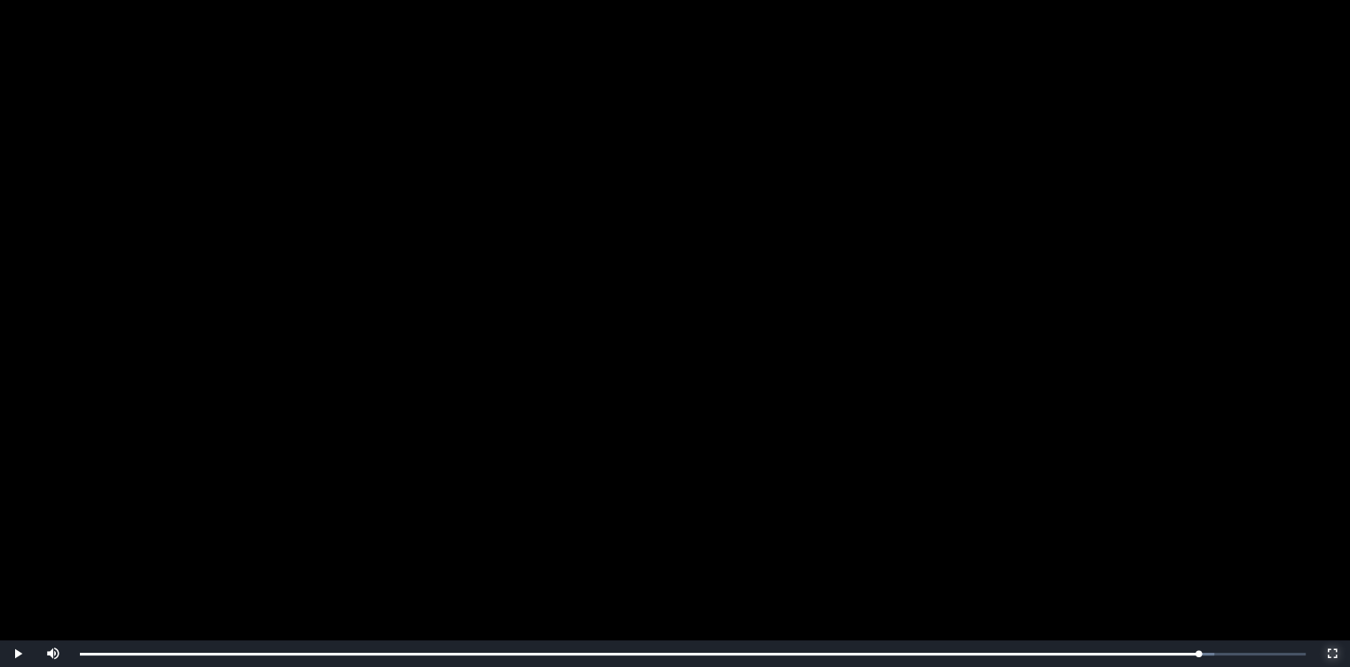
scroll to position [129, 0]
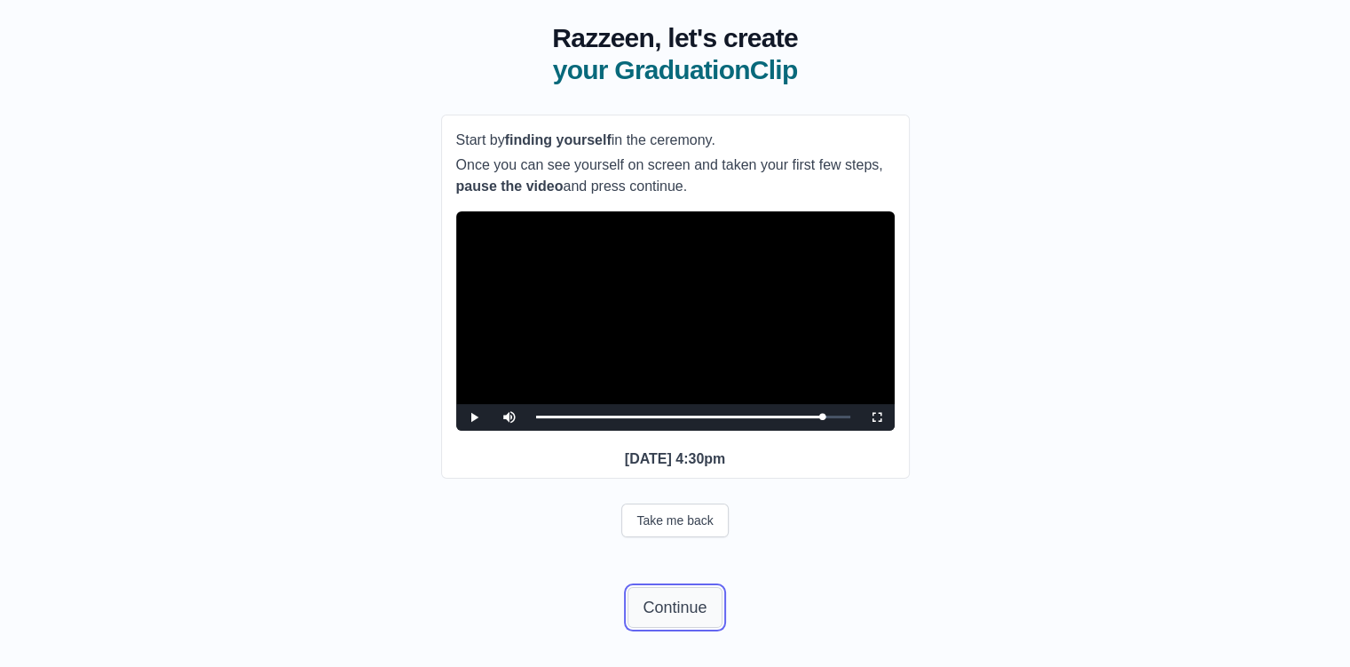
click at [671, 622] on button "Continue" at bounding box center [675, 607] width 94 height 41
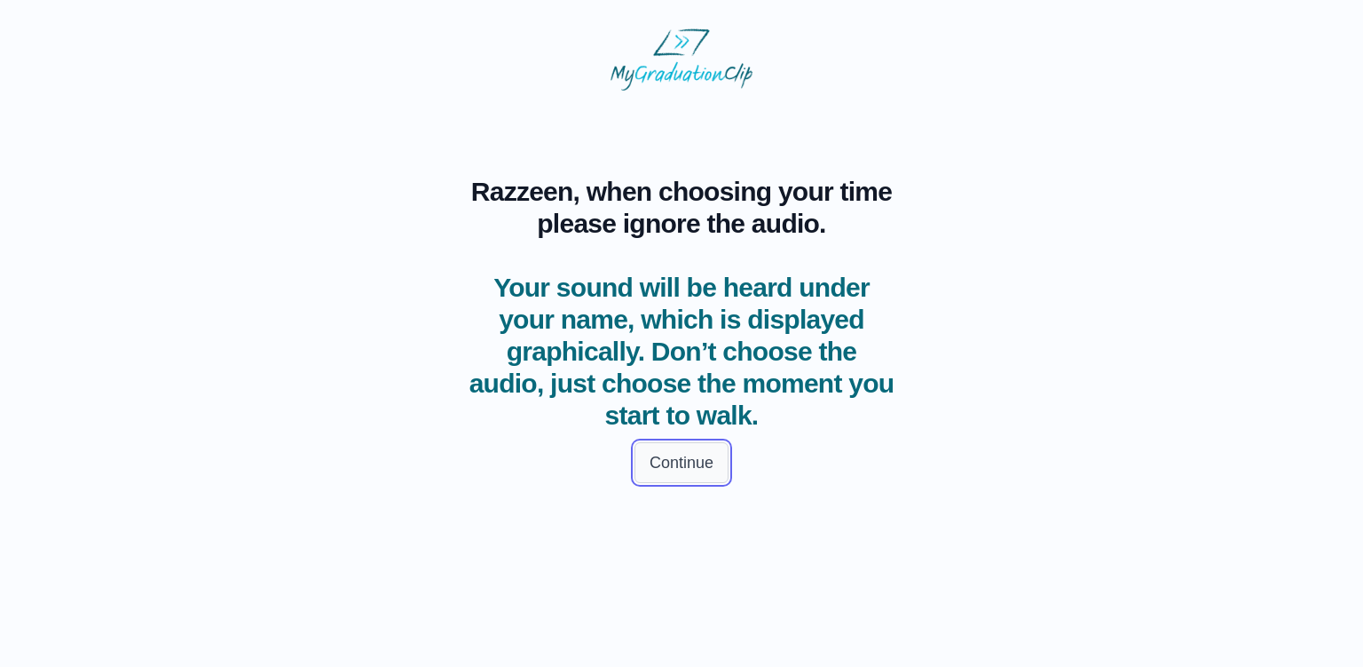
click at [675, 468] on button "Continue" at bounding box center [682, 462] width 94 height 41
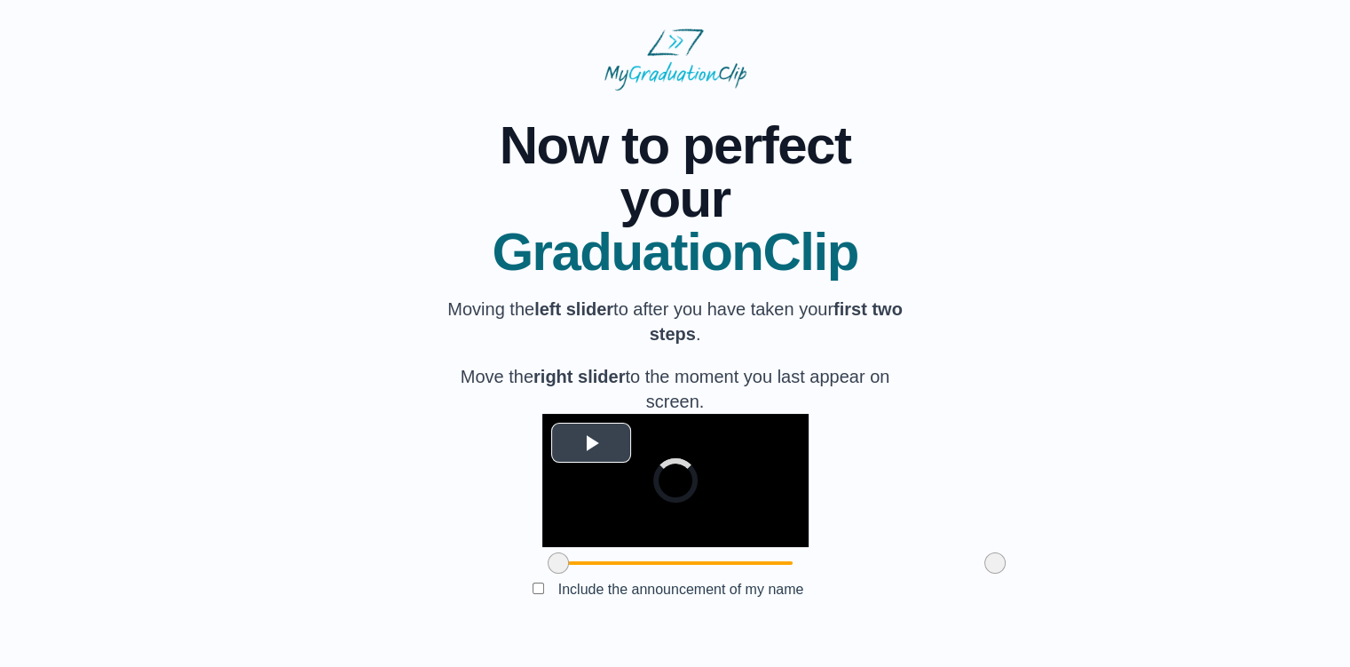
scroll to position [125, 0]
click at [591, 442] on span "Video Player" at bounding box center [591, 442] width 0 height 0
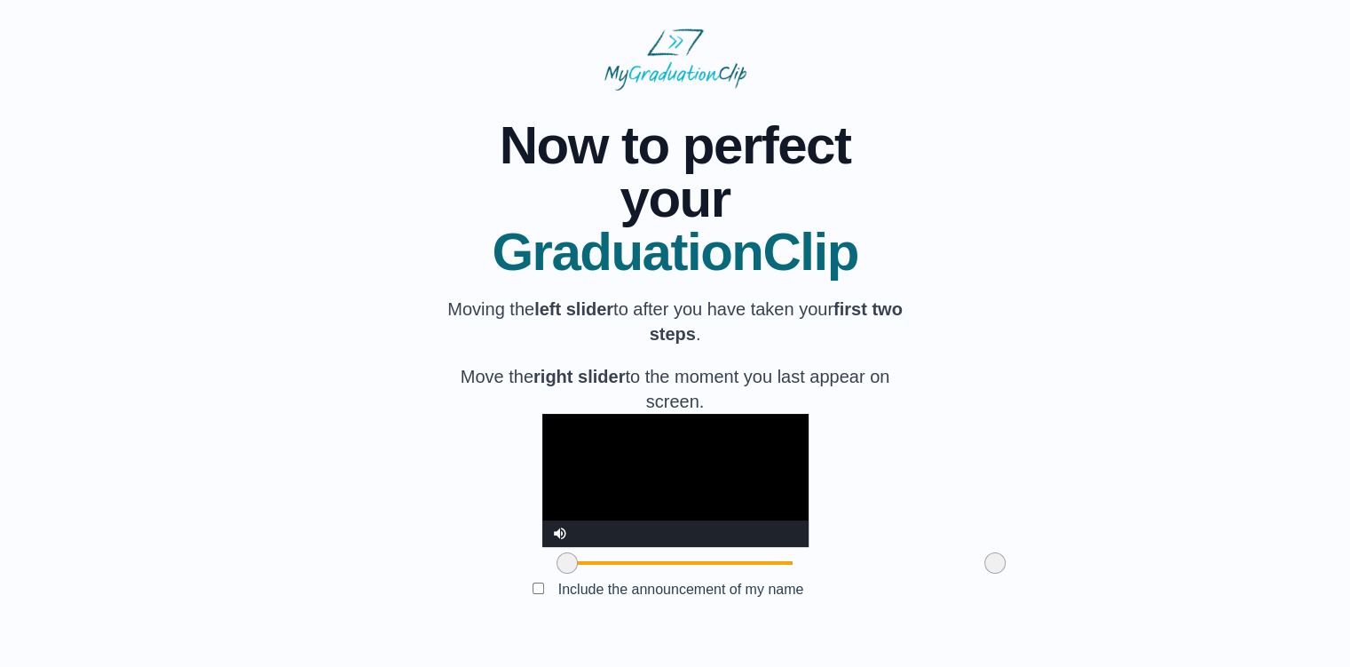
click at [557, 567] on span at bounding box center [567, 562] width 21 height 21
drag, startPoint x: 462, startPoint y: 567, endPoint x: 490, endPoint y: 567, distance: 27.5
click at [584, 567] on span at bounding box center [594, 562] width 21 height 21
drag, startPoint x: 490, startPoint y: 567, endPoint x: 508, endPoint y: 570, distance: 18.0
click at [602, 570] on span at bounding box center [612, 562] width 21 height 21
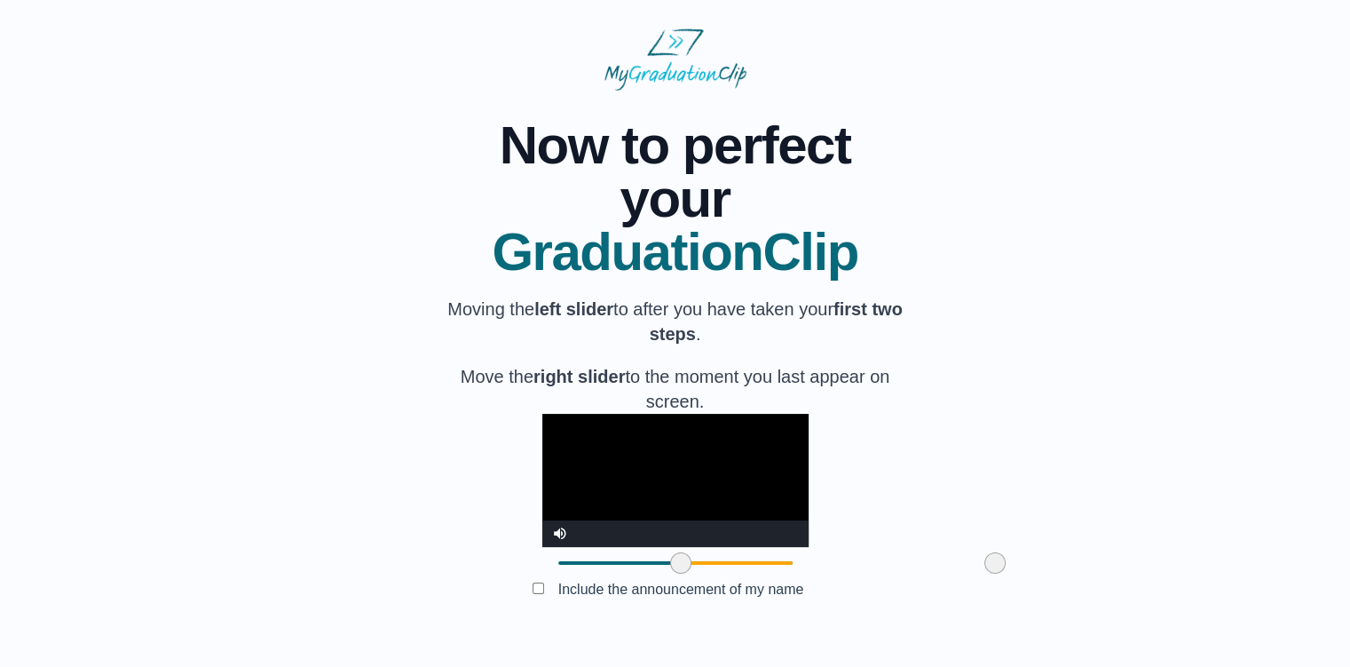
drag, startPoint x: 505, startPoint y: 565, endPoint x: 573, endPoint y: 554, distance: 69.2
click at [665, 554] on div at bounding box center [681, 563] width 32 height 32
click at [542, 418] on video "Video Player" at bounding box center [675, 480] width 266 height 133
click at [589, 454] on video "Video Player" at bounding box center [675, 480] width 266 height 133
click at [584, 452] on video "Video Player" at bounding box center [675, 480] width 266 height 133
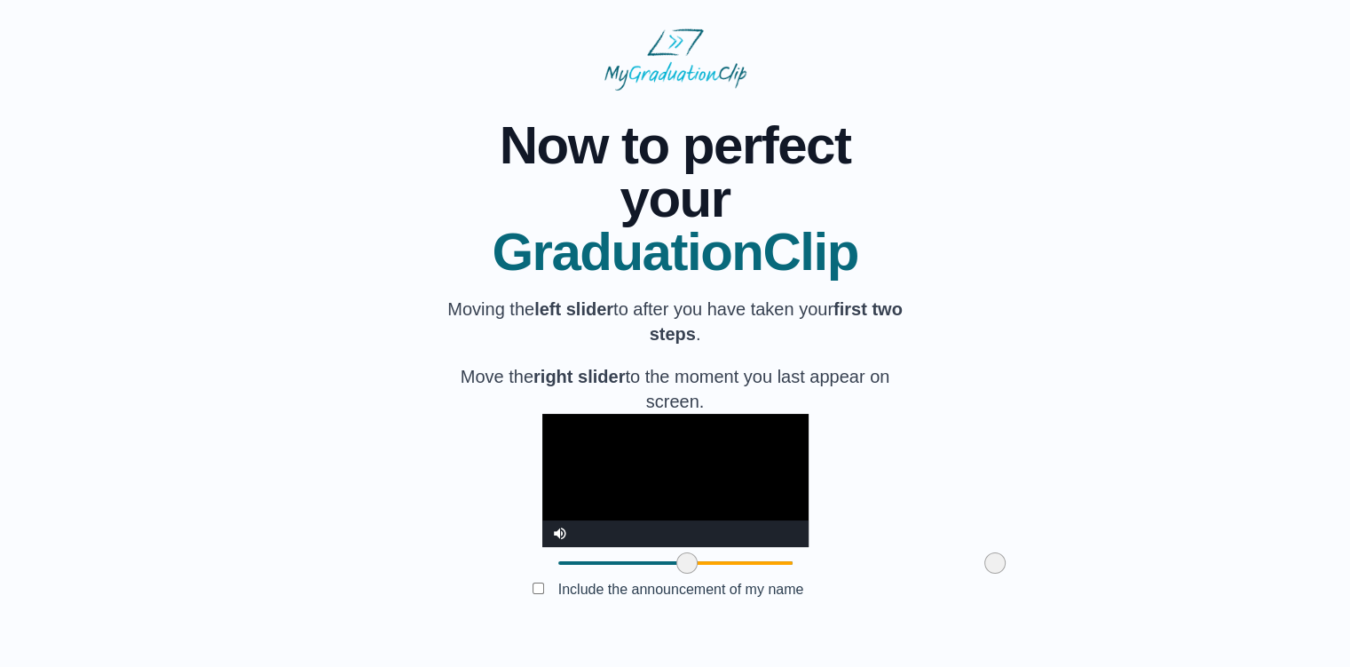
click at [676, 567] on span at bounding box center [686, 562] width 21 height 21
click at [628, 434] on video "Video Player" at bounding box center [675, 480] width 266 height 133
drag, startPoint x: 896, startPoint y: 570, endPoint x: 935, endPoint y: 556, distance: 41.6
click at [931, 558] on div "**********" at bounding box center [674, 362] width 1293 height 543
click at [685, 610] on button "Submit" at bounding box center [675, 617] width 69 height 34
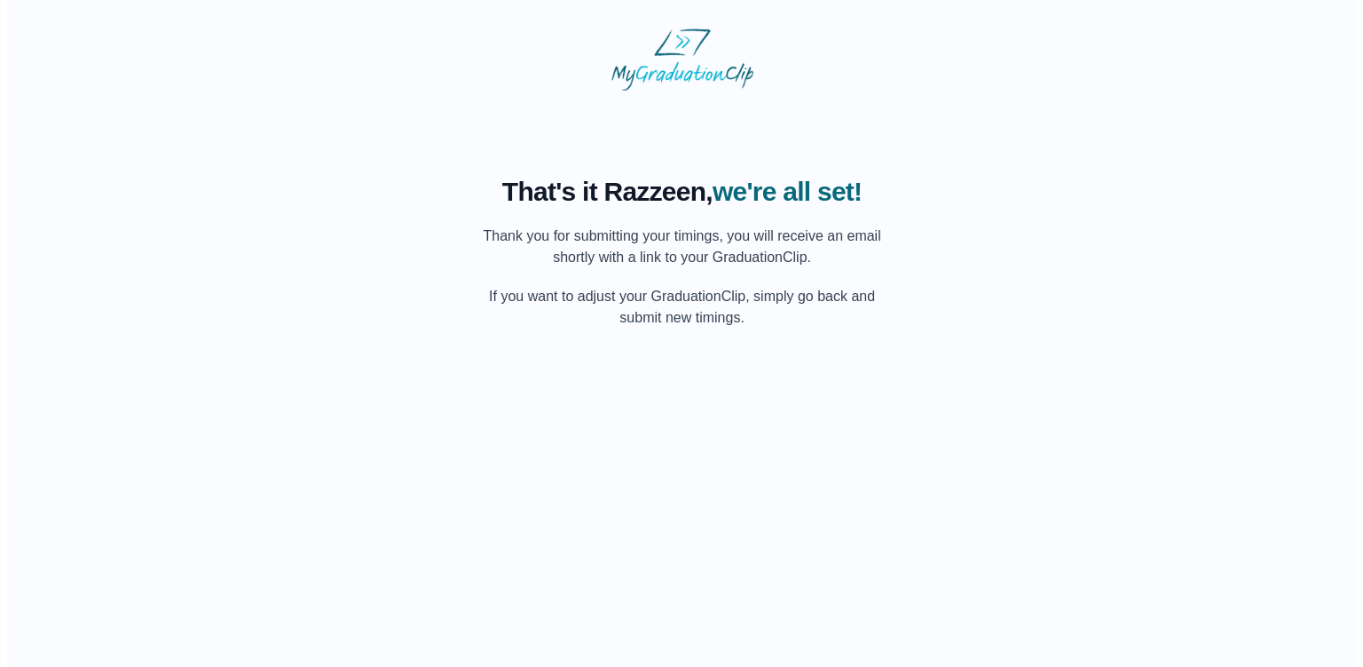
scroll to position [0, 0]
